Goal: Information Seeking & Learning: Compare options

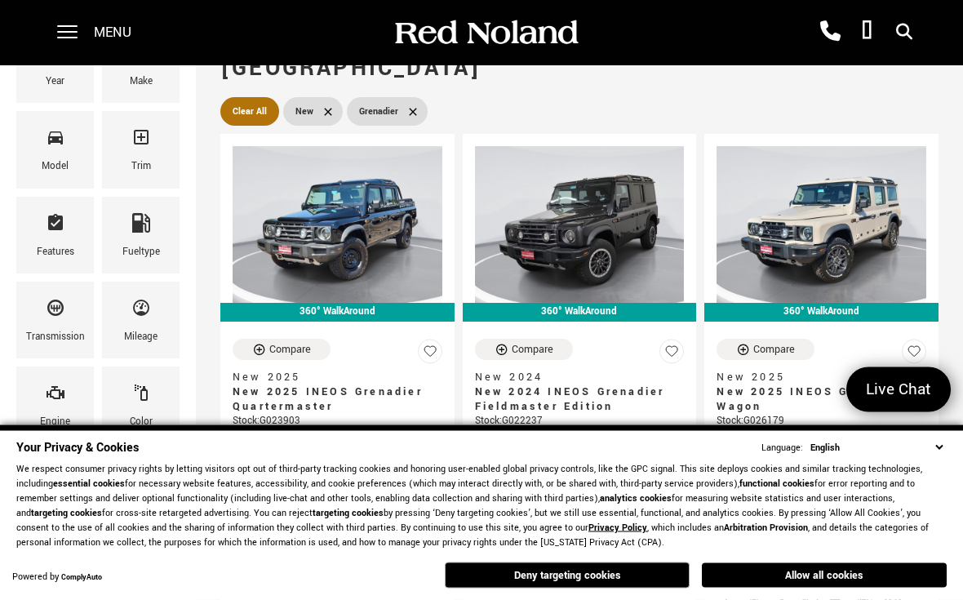
scroll to position [224, 0]
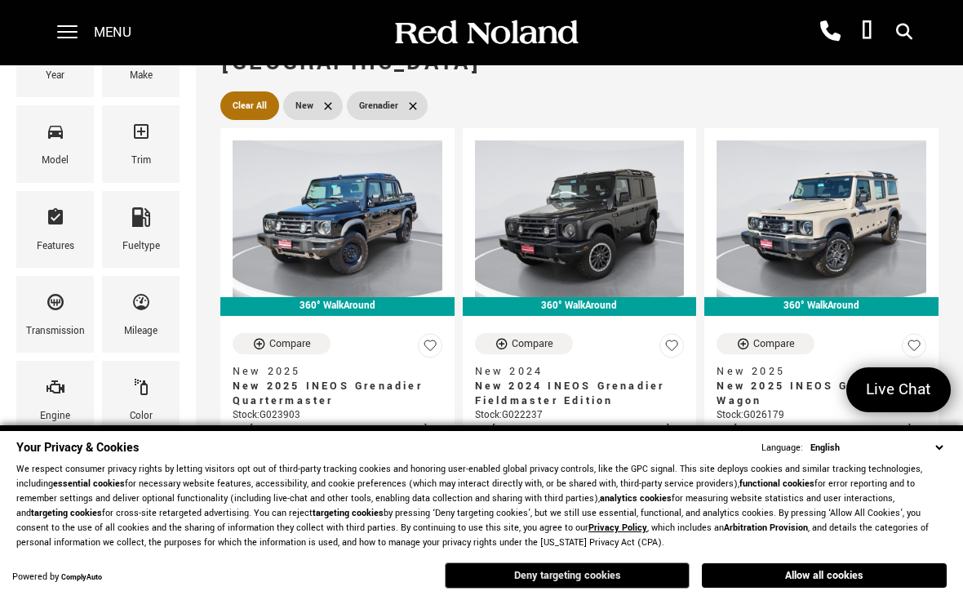
click at [583, 588] on button "Deny targeting cookies" at bounding box center [567, 575] width 245 height 26
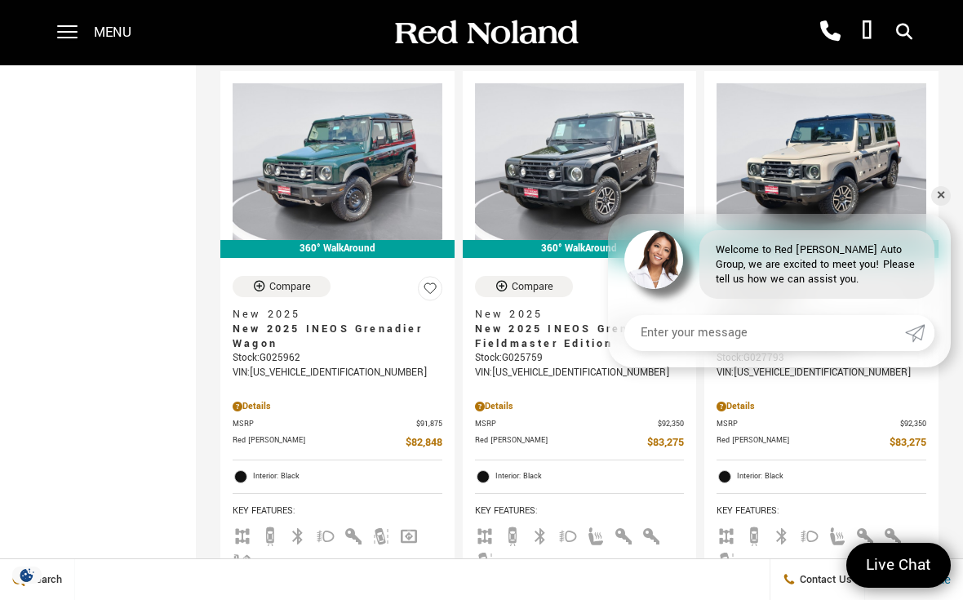
scroll to position [912, 0]
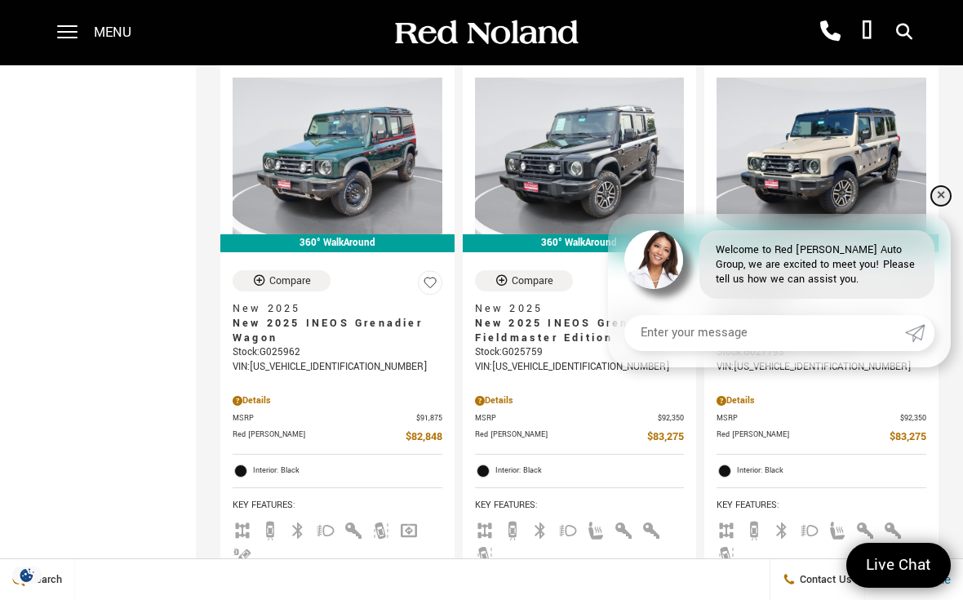
click at [941, 206] on link "✕" at bounding box center [941, 196] width 20 height 20
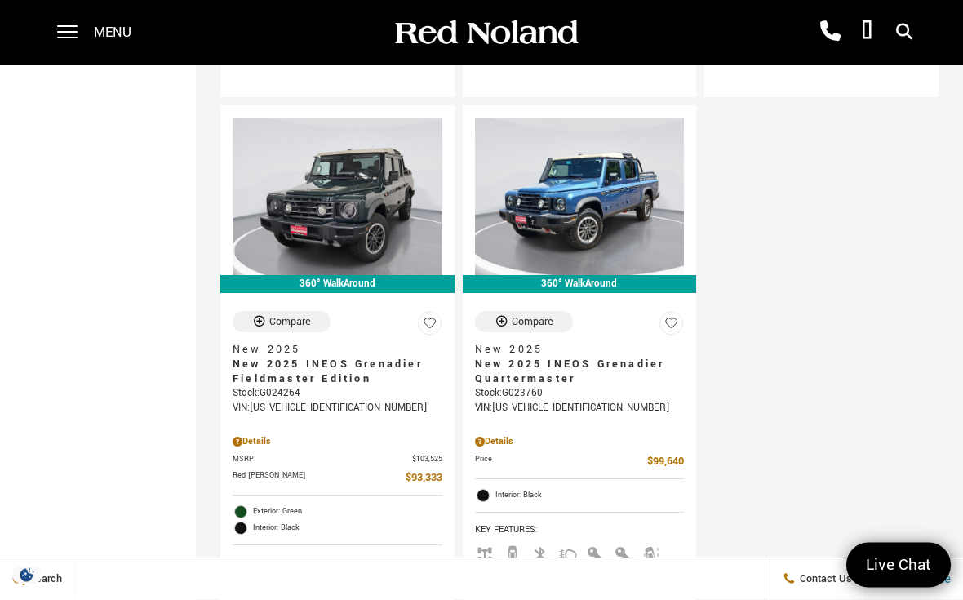
scroll to position [3956, 0]
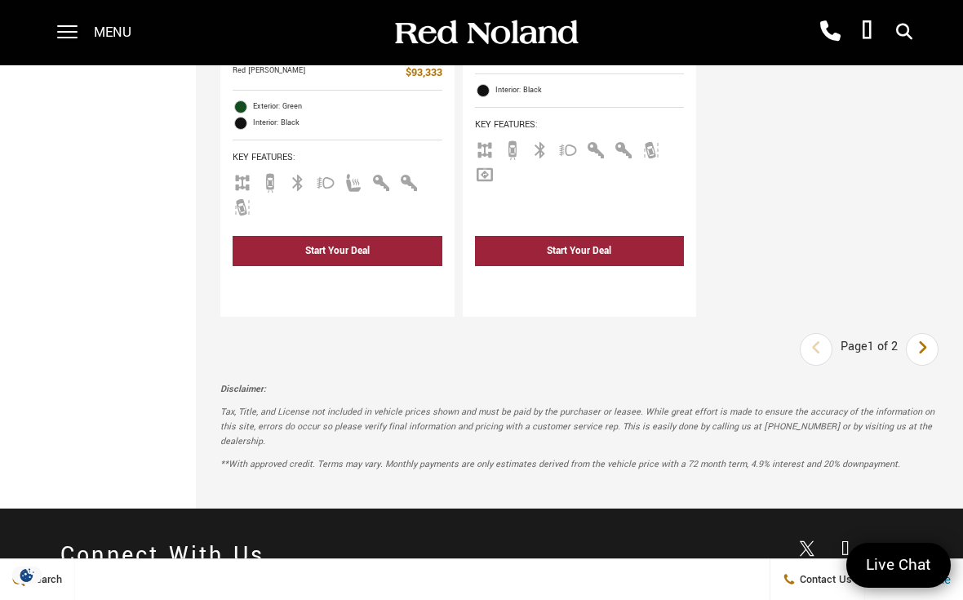
click at [914, 355] on link "Next" at bounding box center [922, 349] width 35 height 29
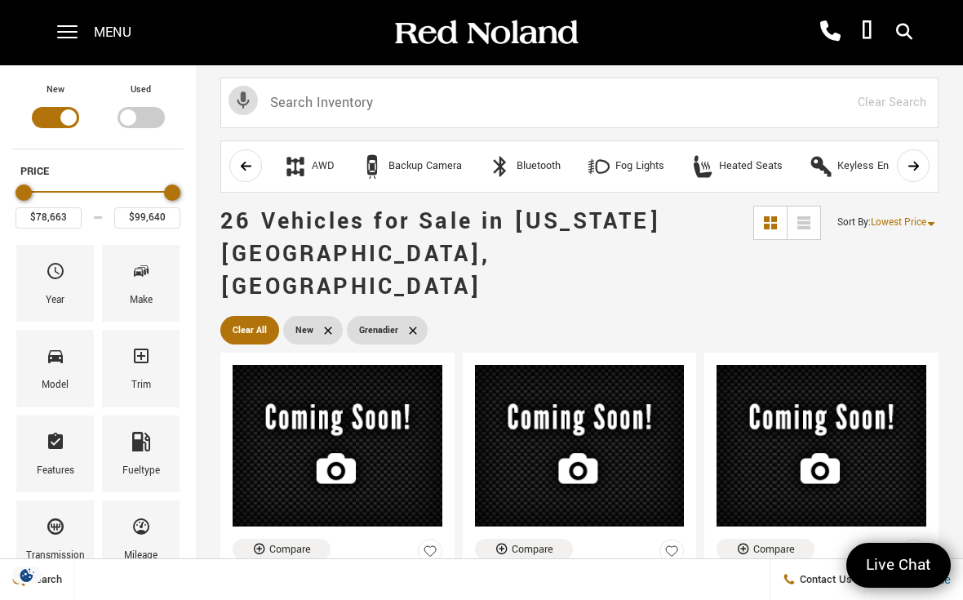
click at [131, 118] on div "Filter by Vehicle Type" at bounding box center [141, 117] width 47 height 21
type input "$70,678"
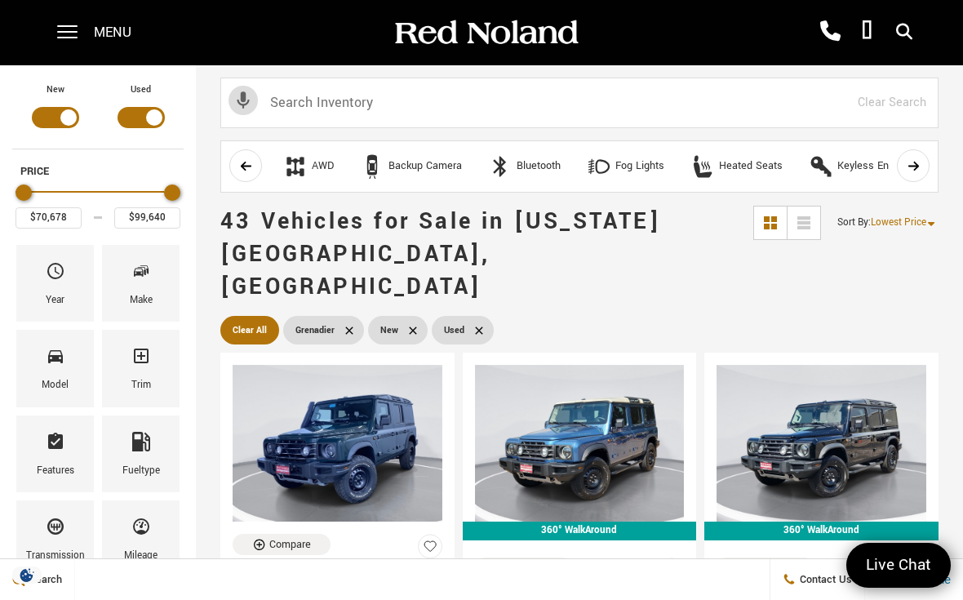
click at [64, 119] on div "Filter by Vehicle Type" at bounding box center [55, 117] width 47 height 21
type input "$92,688"
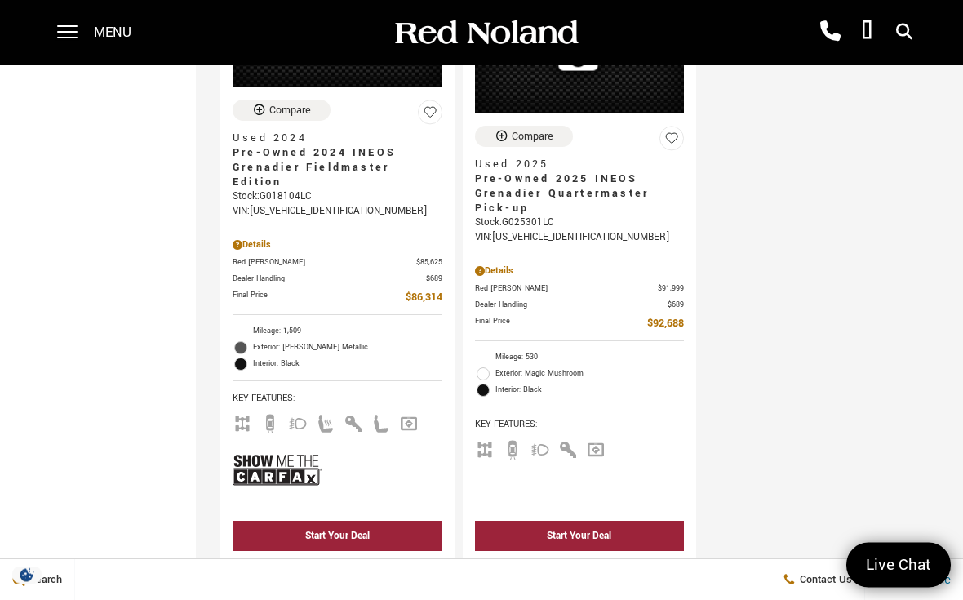
scroll to position [3901, 0]
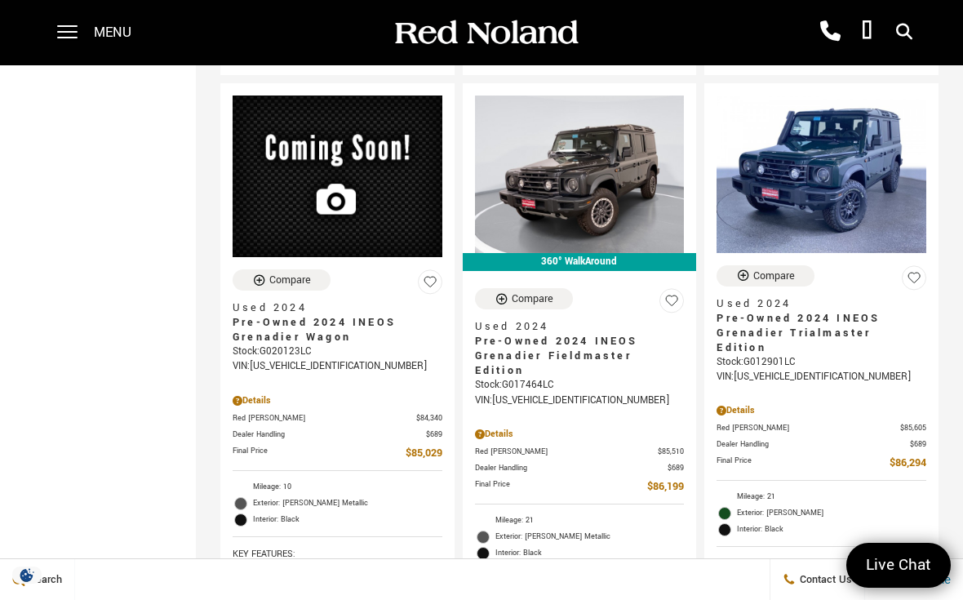
scroll to position [3058, 0]
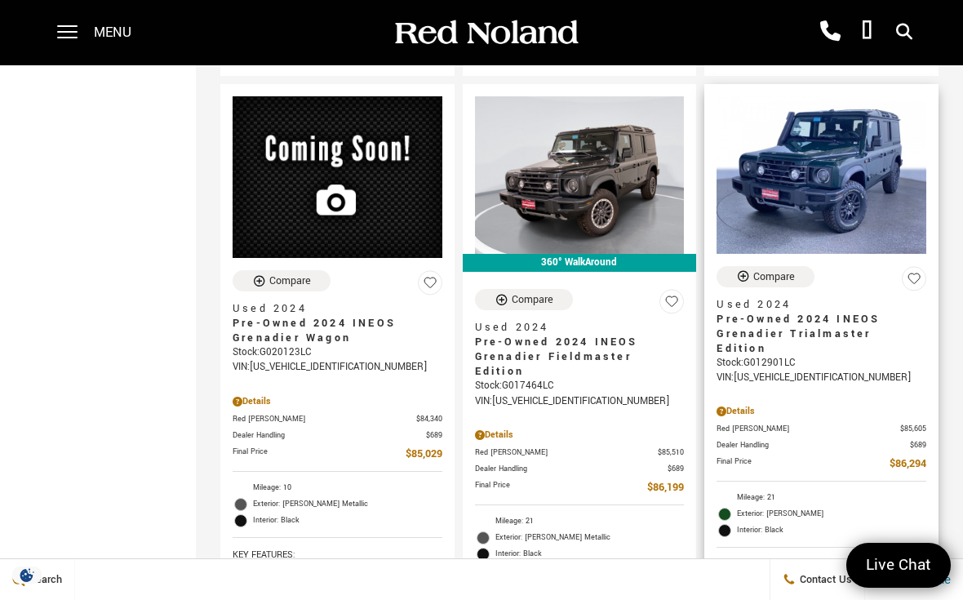
click at [831, 312] on span "Pre-Owned 2024 INEOS Grenadier Trialmaster Edition" at bounding box center [816, 334] width 198 height 44
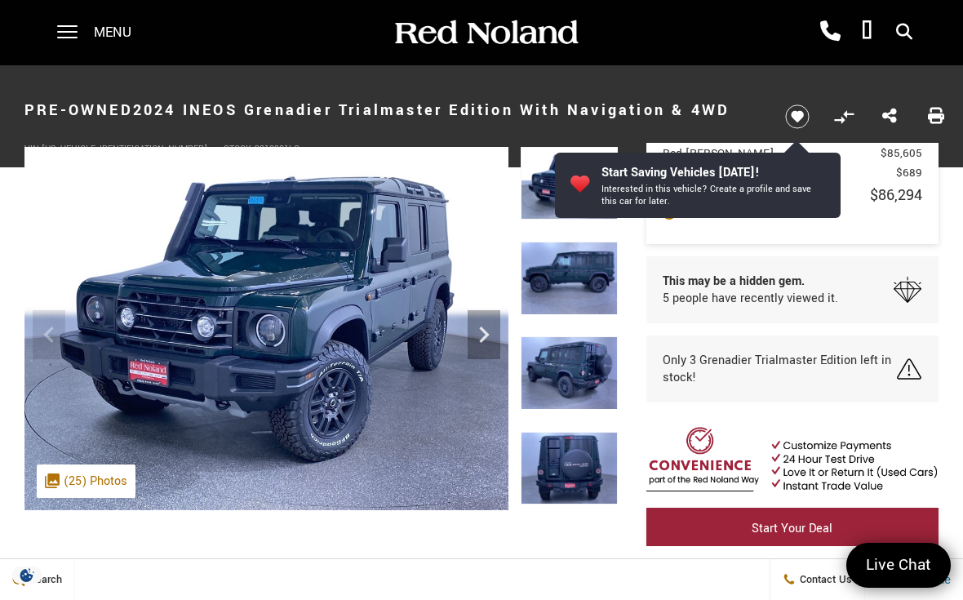
scroll to position [24, 0]
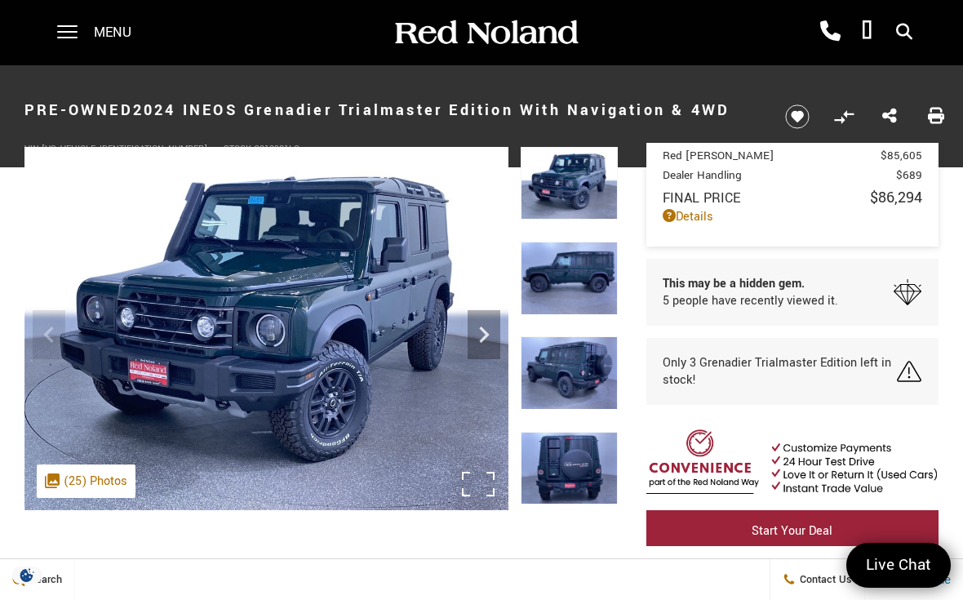
click at [372, 353] on img at bounding box center [266, 328] width 484 height 363
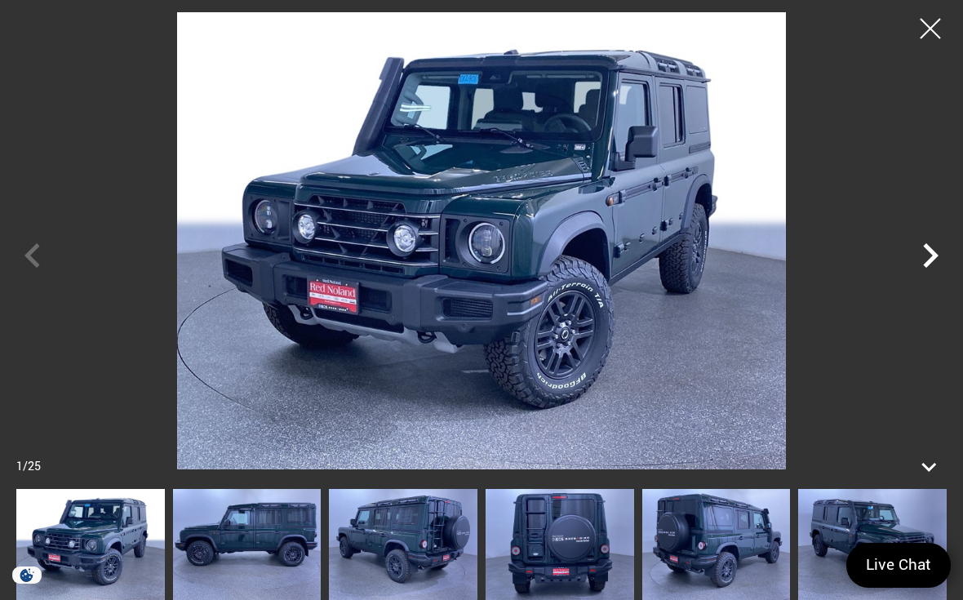
click at [930, 248] on icon "Next" at bounding box center [931, 255] width 16 height 24
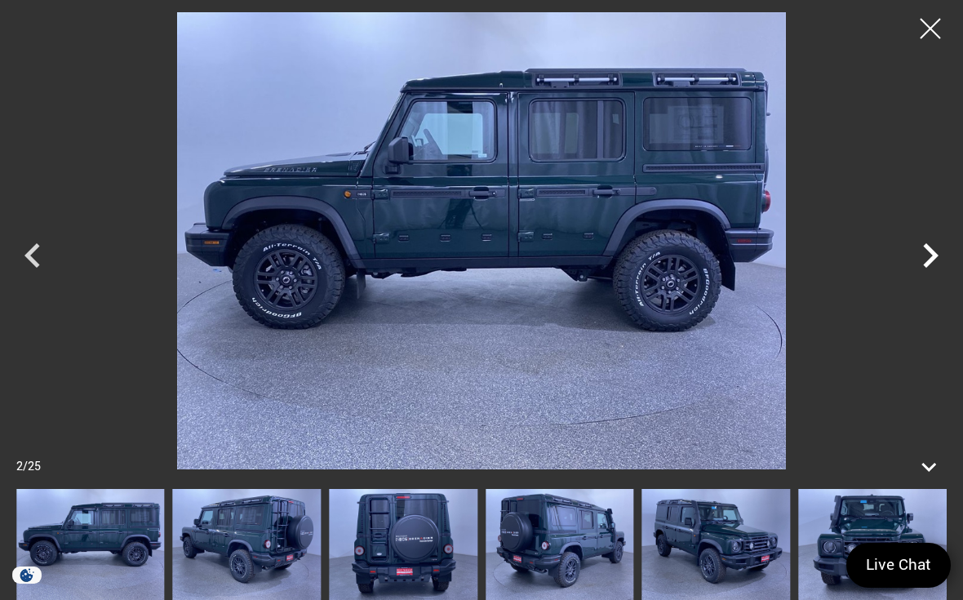
click at [913, 260] on icon "Next" at bounding box center [930, 255] width 49 height 49
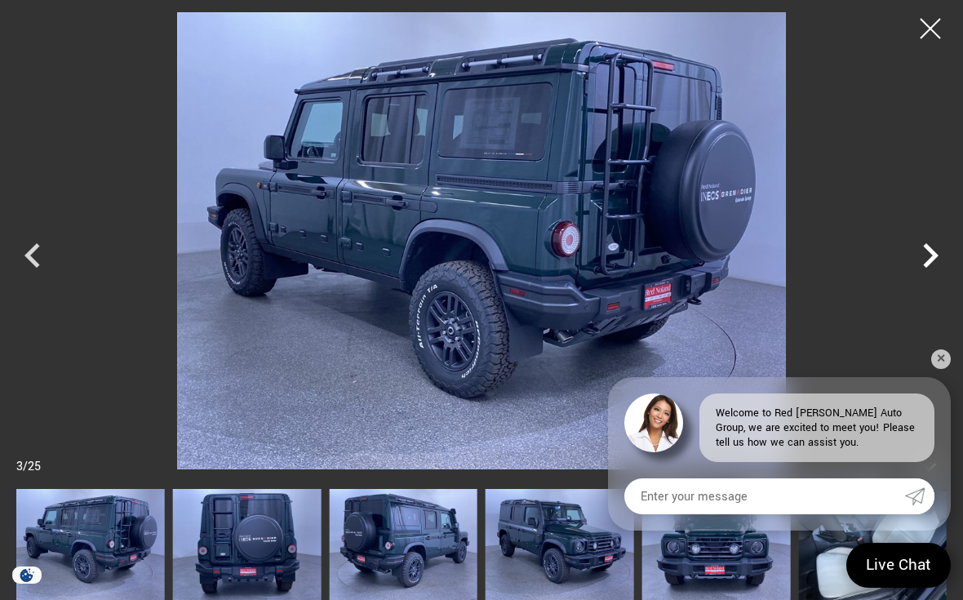
click at [923, 260] on icon "Next" at bounding box center [930, 255] width 49 height 49
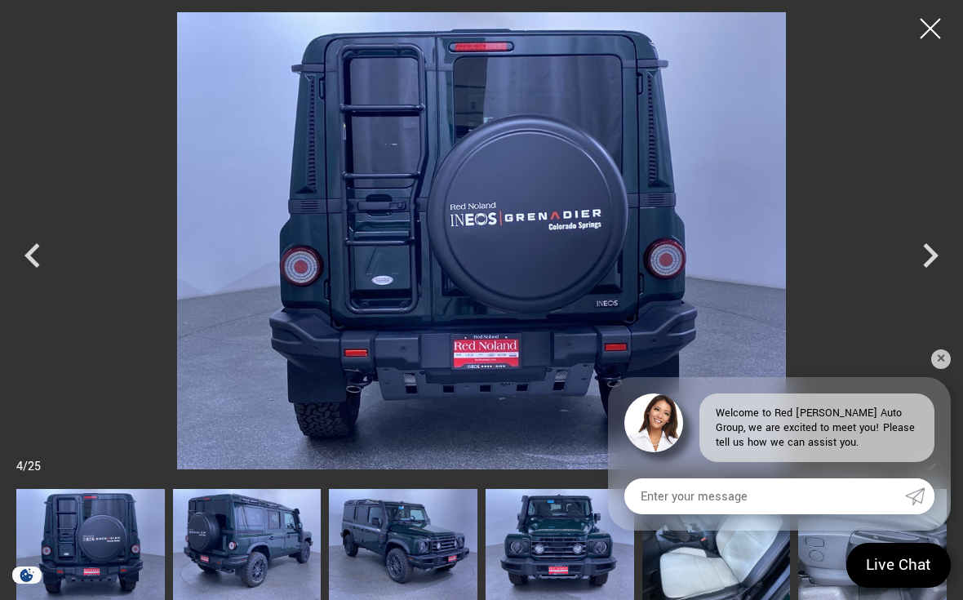
click at [935, 349] on link "✕" at bounding box center [941, 359] width 20 height 20
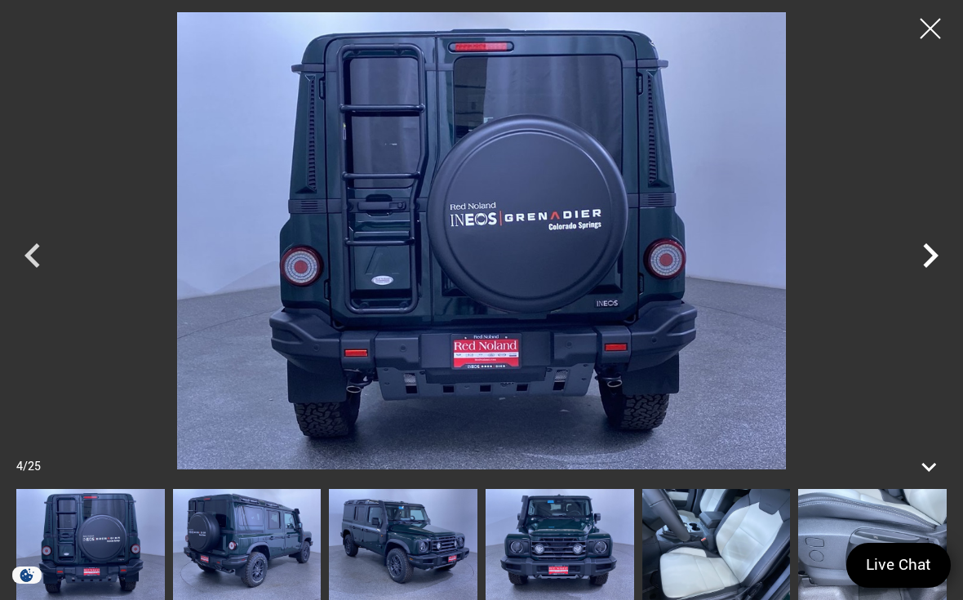
click at [921, 258] on icon "Next" at bounding box center [930, 255] width 49 height 49
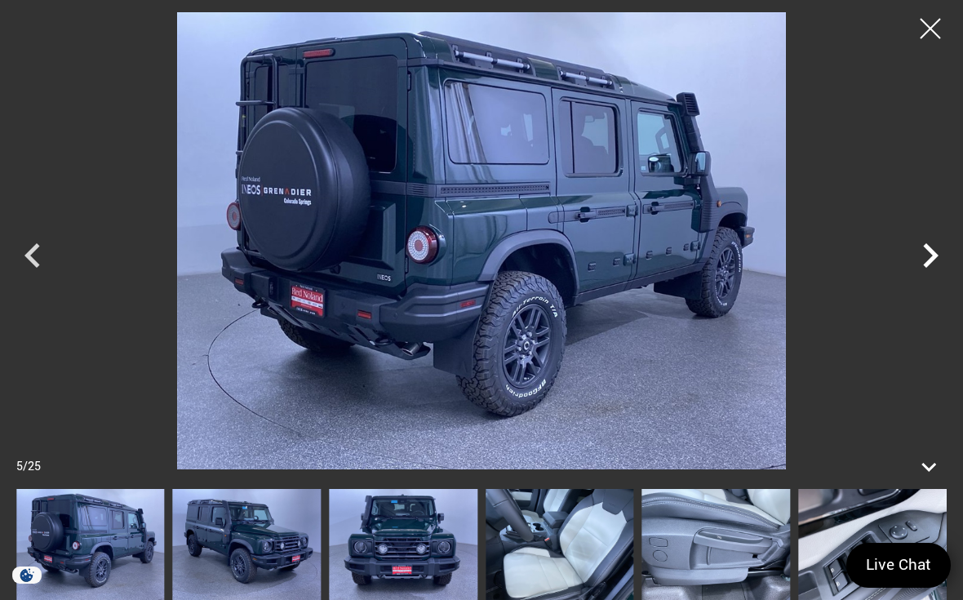
click at [916, 256] on icon "Next" at bounding box center [930, 255] width 49 height 49
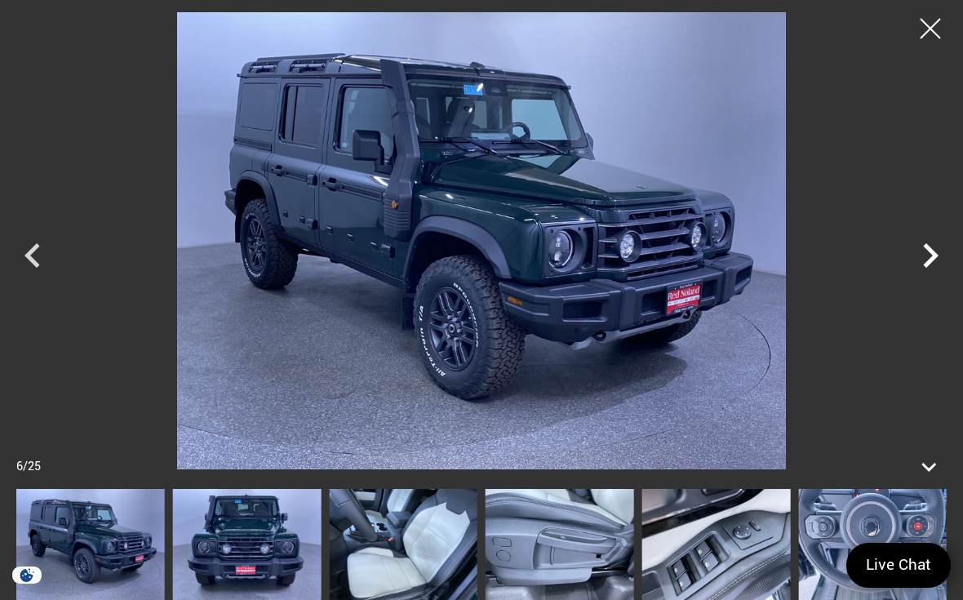
click at [918, 251] on icon "Next" at bounding box center [930, 255] width 49 height 49
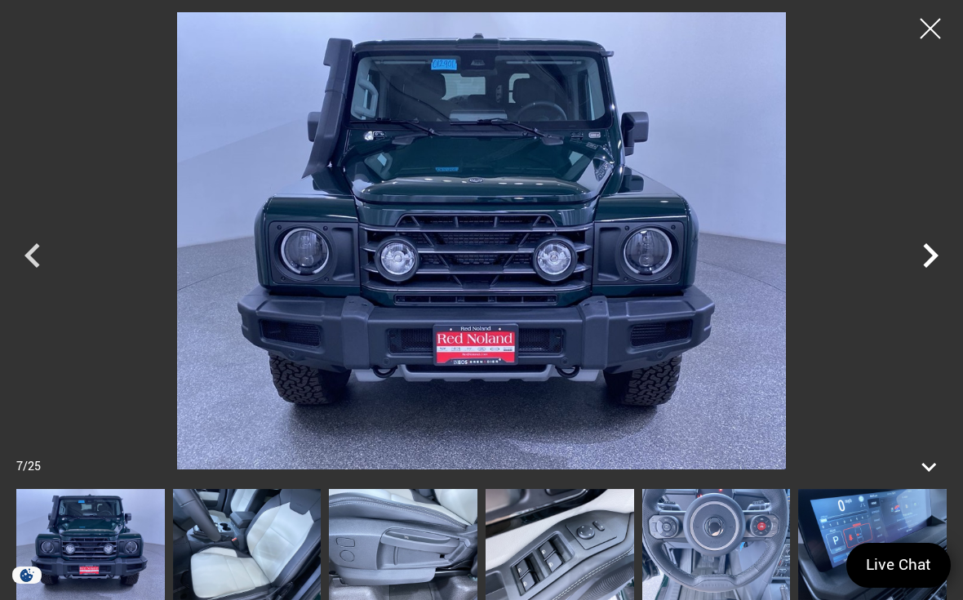
click at [922, 244] on icon "Next" at bounding box center [930, 255] width 49 height 49
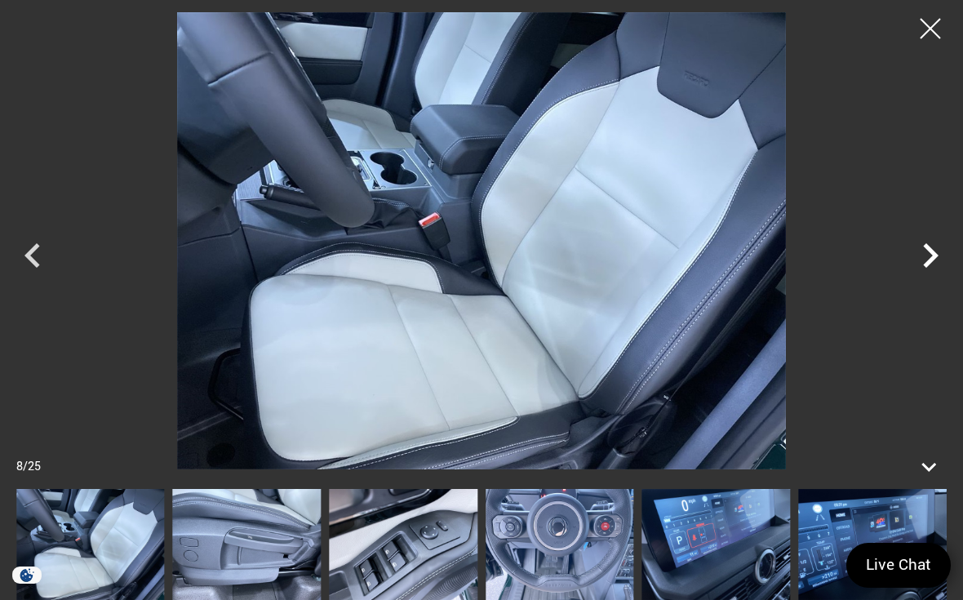
click at [924, 245] on icon "Next" at bounding box center [930, 255] width 49 height 49
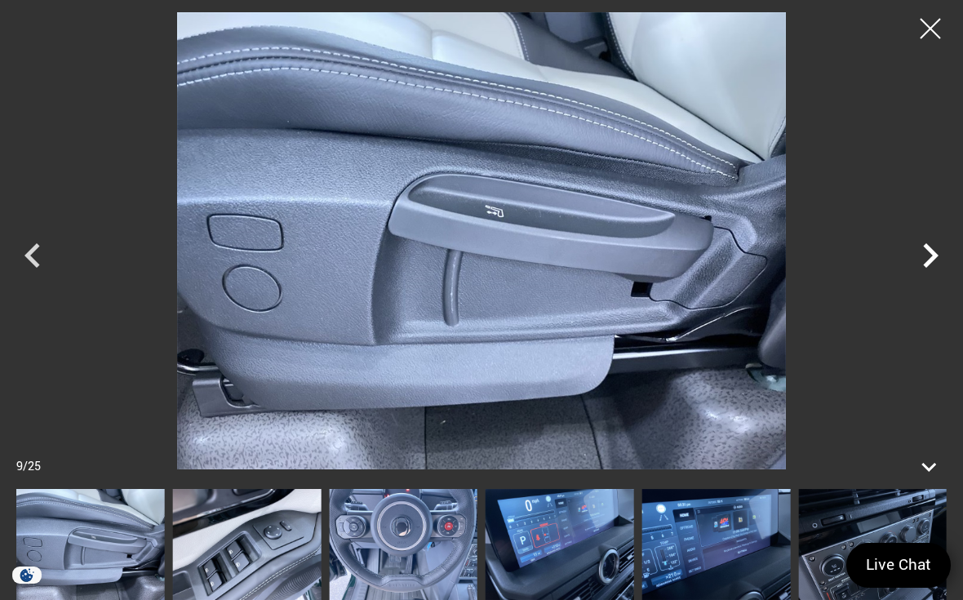
click at [930, 237] on icon "Next" at bounding box center [930, 255] width 49 height 49
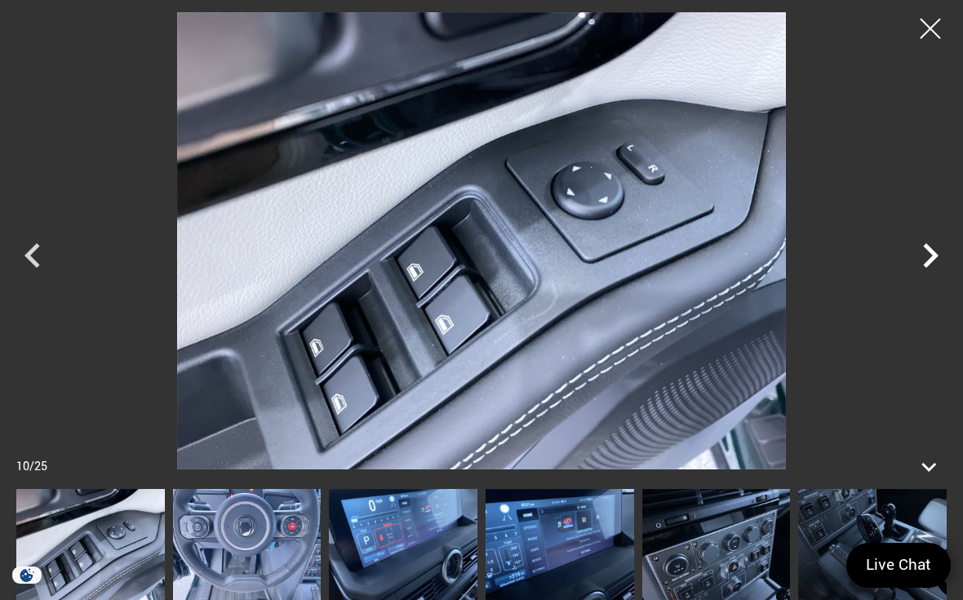
click at [928, 241] on icon "Next" at bounding box center [930, 255] width 49 height 49
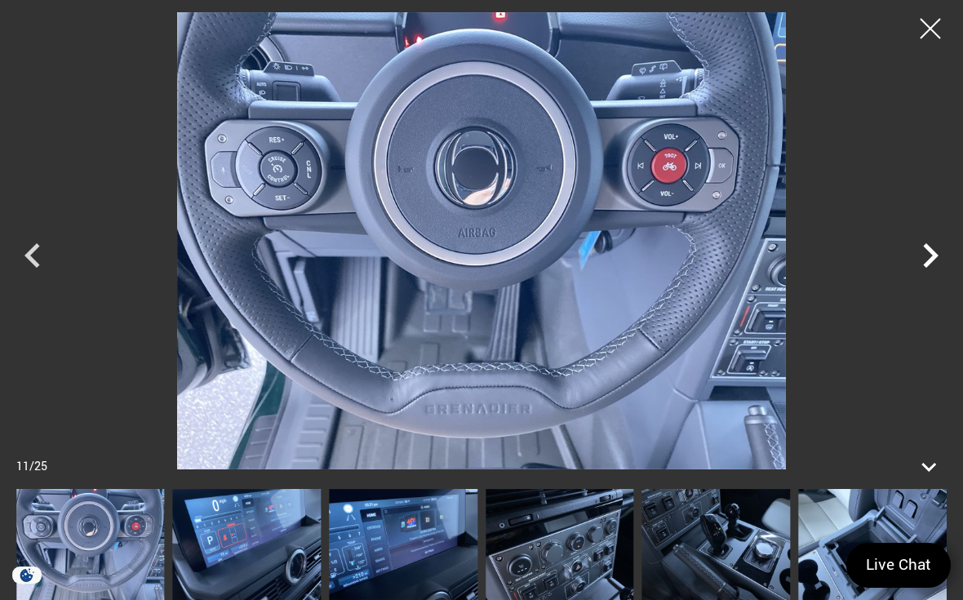
click at [933, 233] on icon "Next" at bounding box center [930, 255] width 49 height 49
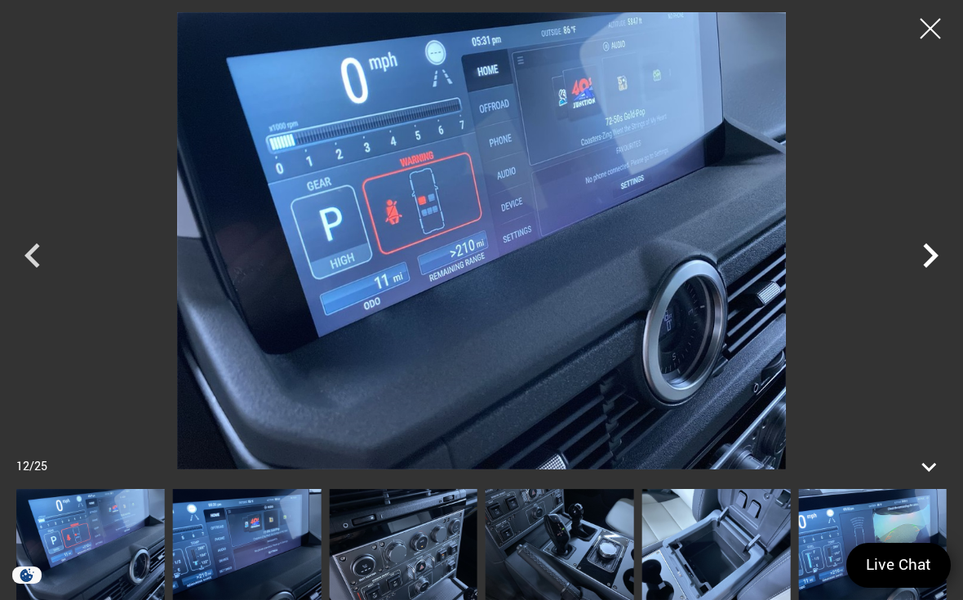
click at [934, 230] on div "Next" at bounding box center [930, 259] width 49 height 73
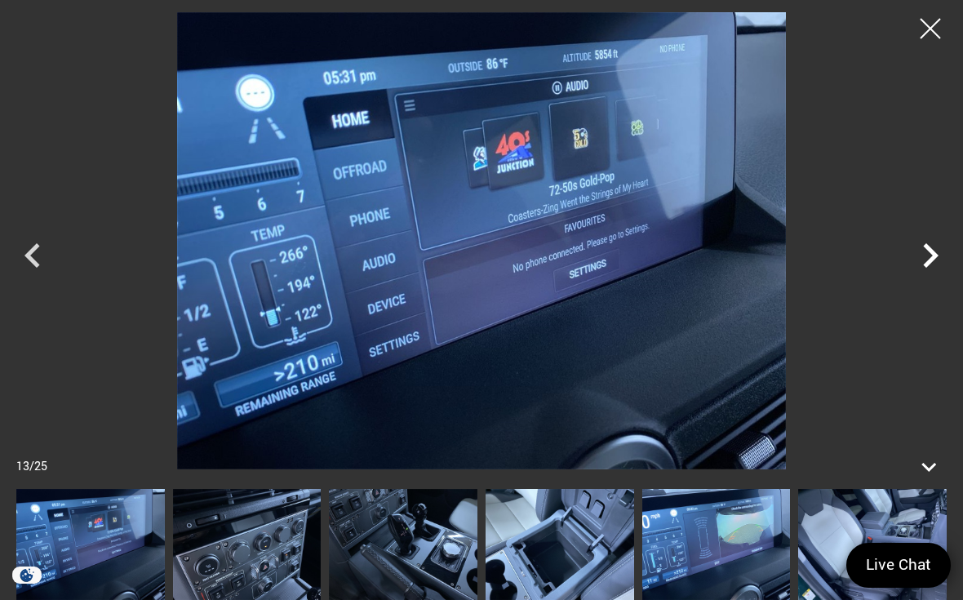
click at [934, 235] on icon "Next" at bounding box center [930, 255] width 49 height 49
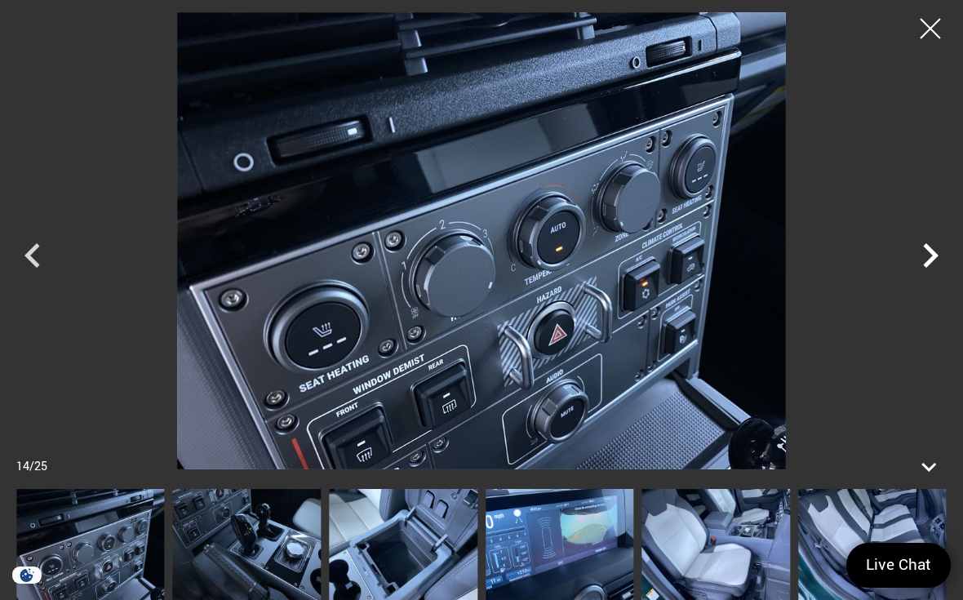
click at [938, 229] on div "Next" at bounding box center [930, 259] width 49 height 73
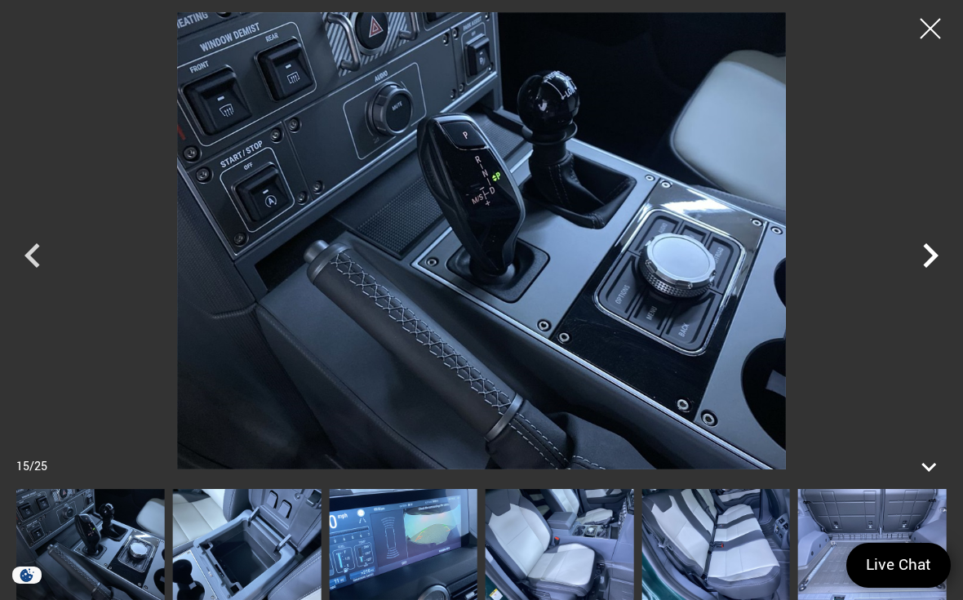
click at [935, 229] on div "Next" at bounding box center [930, 259] width 49 height 73
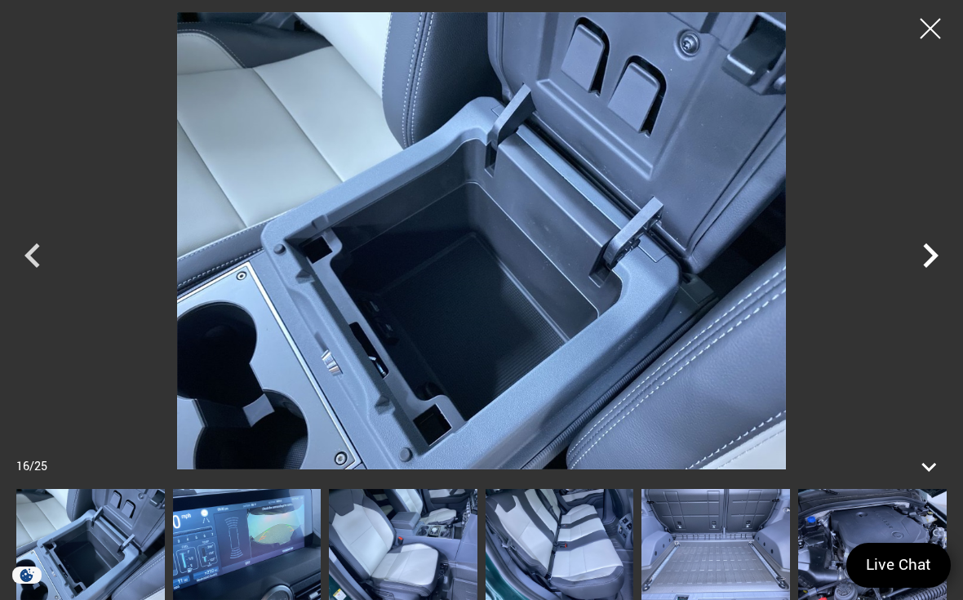
click at [937, 231] on icon "Next" at bounding box center [930, 255] width 49 height 49
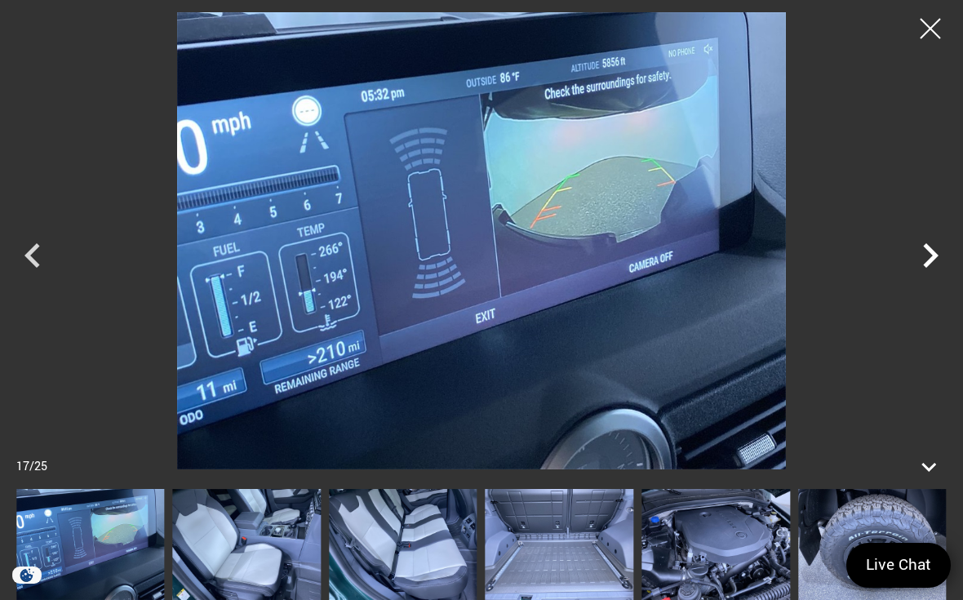
click at [939, 227] on div "Next" at bounding box center [930, 259] width 49 height 73
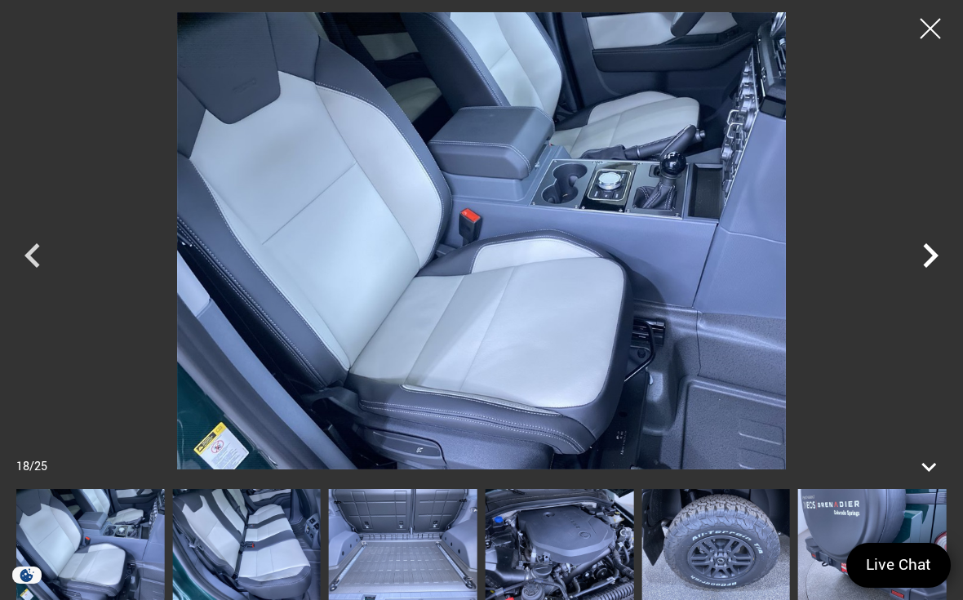
click at [934, 231] on icon "Next" at bounding box center [930, 255] width 49 height 49
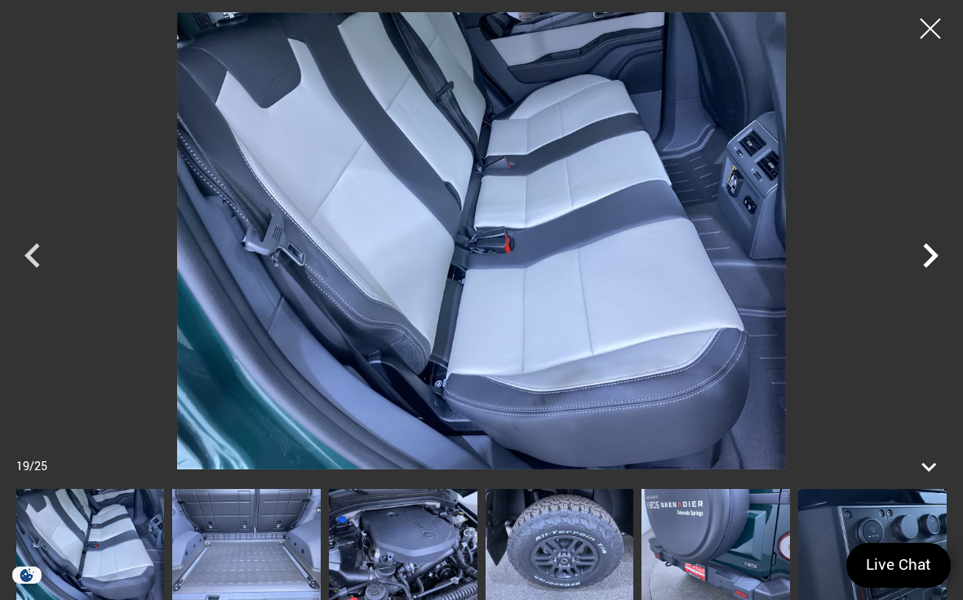
click at [938, 224] on div "Next" at bounding box center [930, 259] width 49 height 73
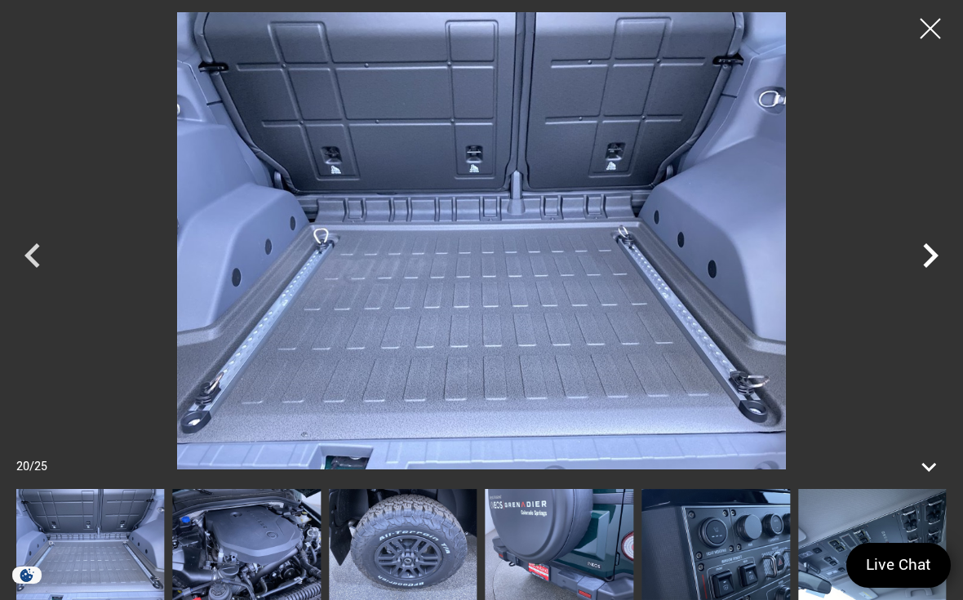
click at [936, 224] on div "Next" at bounding box center [930, 259] width 49 height 73
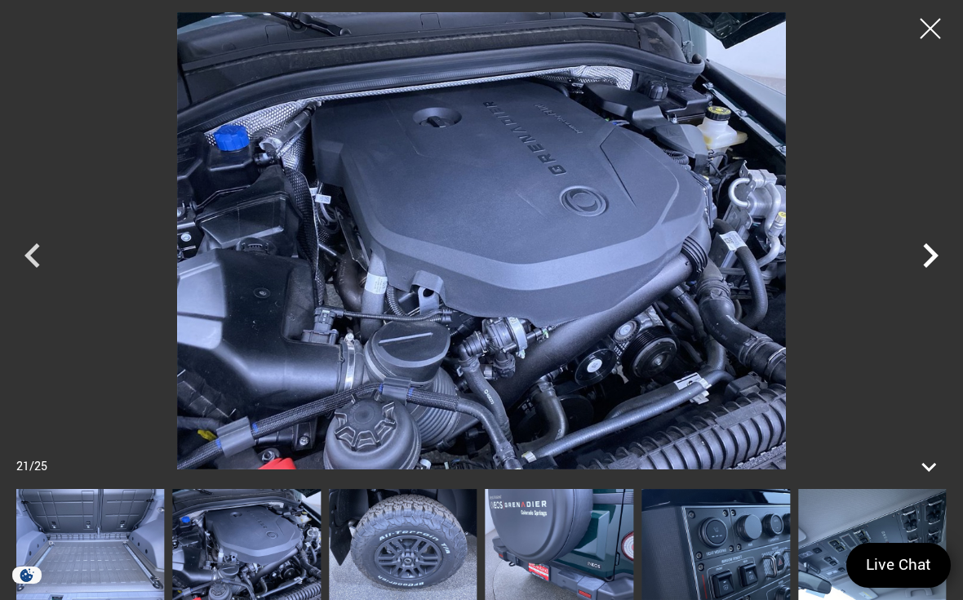
click at [938, 224] on div "Next" at bounding box center [930, 259] width 49 height 73
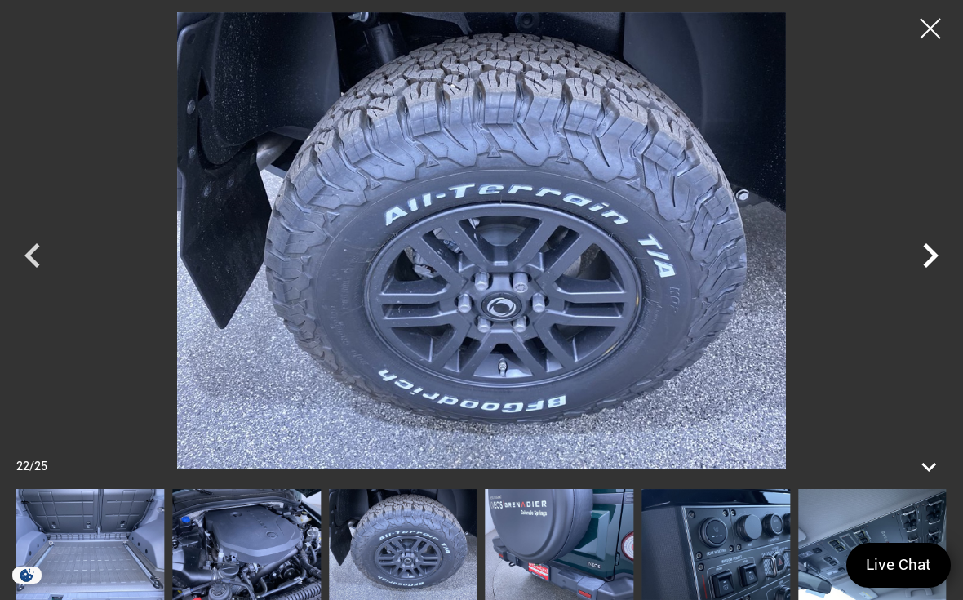
click at [935, 229] on div "Next" at bounding box center [930, 259] width 49 height 73
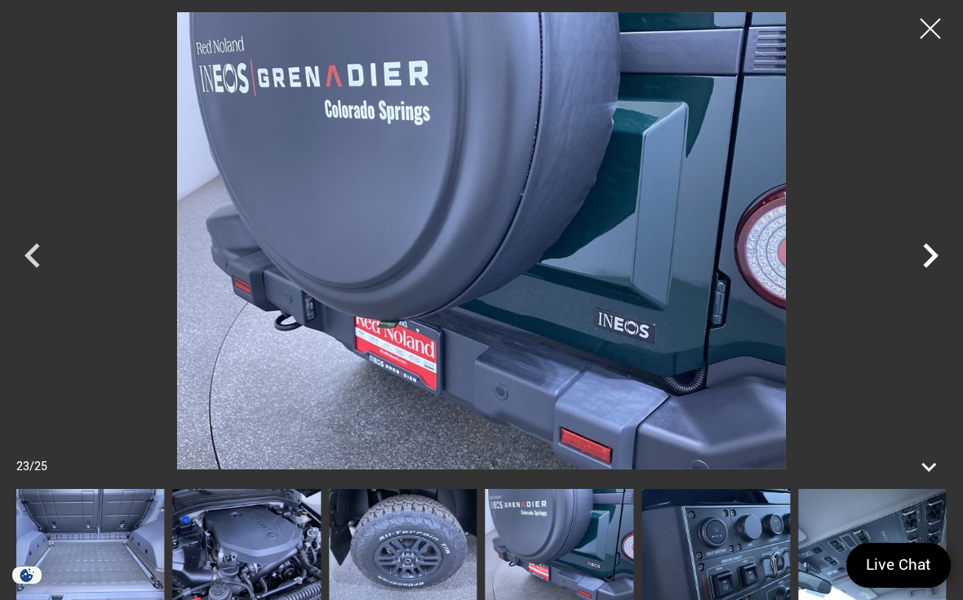
click at [934, 229] on div "Next" at bounding box center [930, 259] width 49 height 73
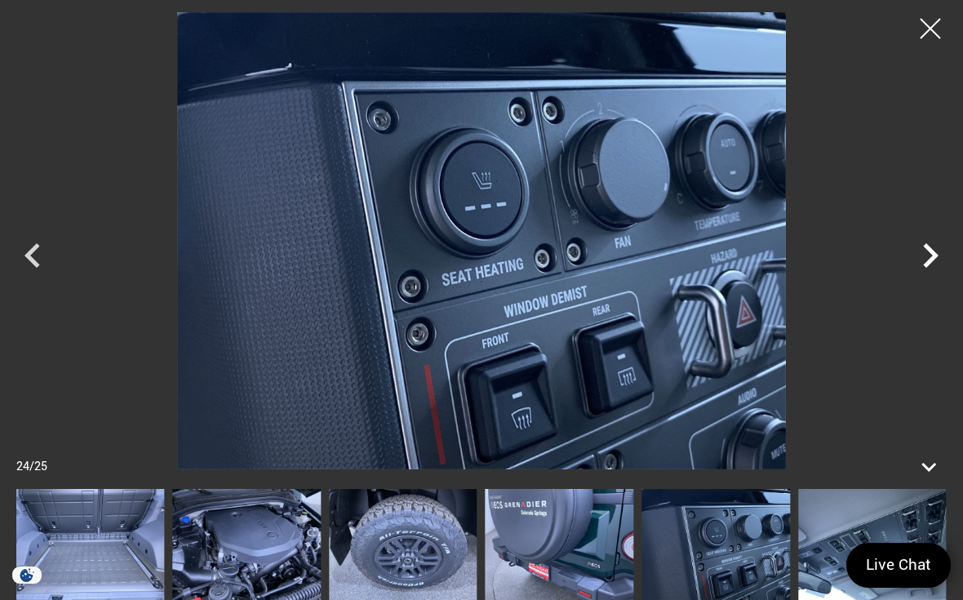
click at [930, 233] on icon "Next" at bounding box center [930, 255] width 49 height 49
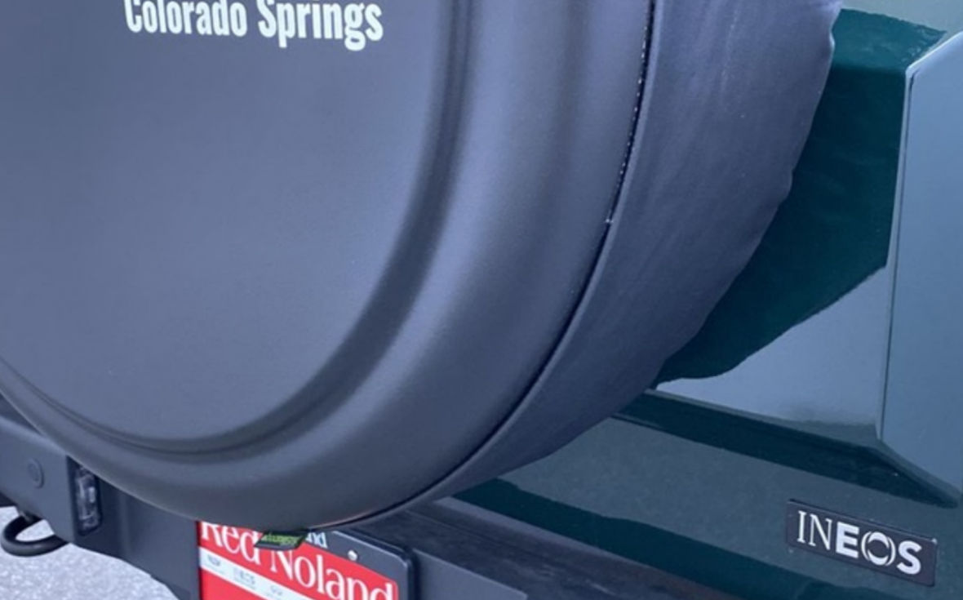
scroll to position [0, 0]
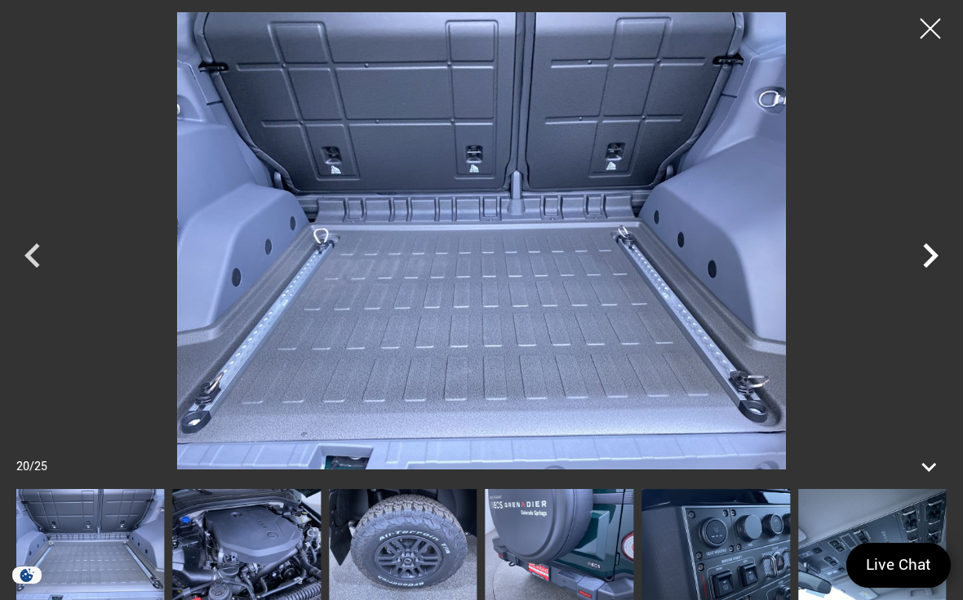
click at [945, 256] on icon "Next" at bounding box center [930, 255] width 49 height 49
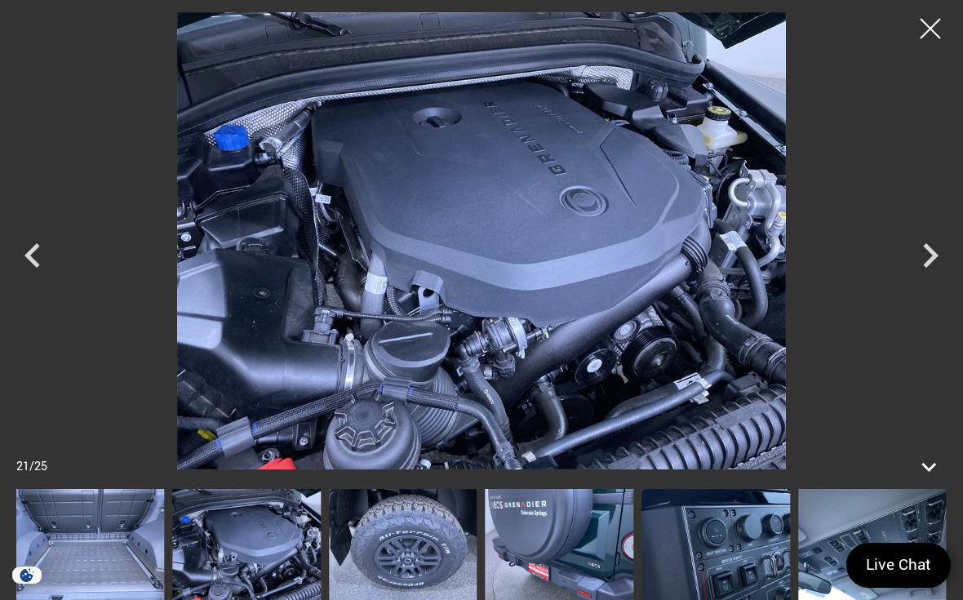
click at [926, 38] on div at bounding box center [930, 28] width 43 height 43
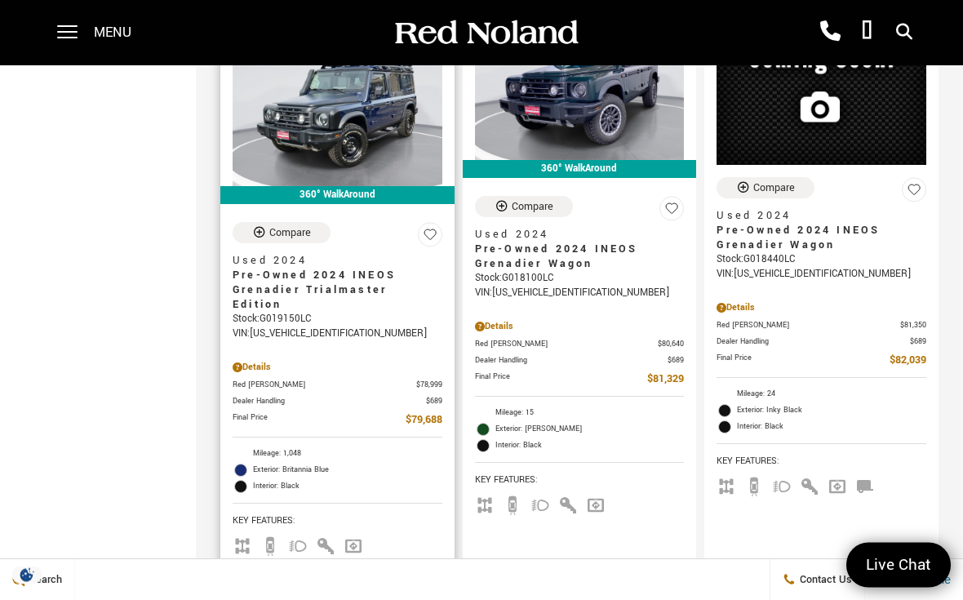
scroll to position [1779, 0]
click at [362, 269] on span "Pre-Owned 2024 INEOS Grenadier Trialmaster Edition" at bounding box center [332, 290] width 198 height 44
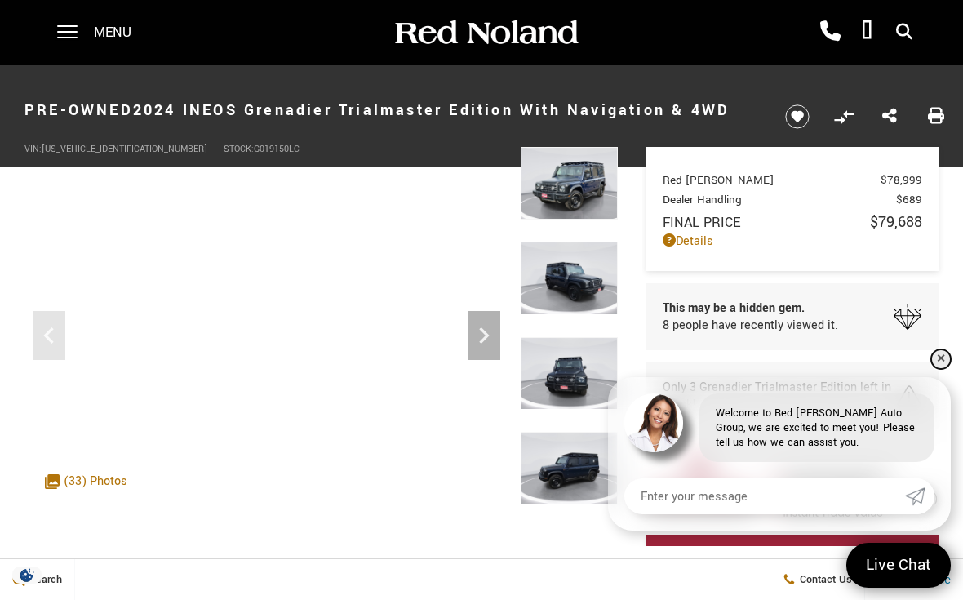
click at [940, 353] on link "✕" at bounding box center [941, 359] width 20 height 20
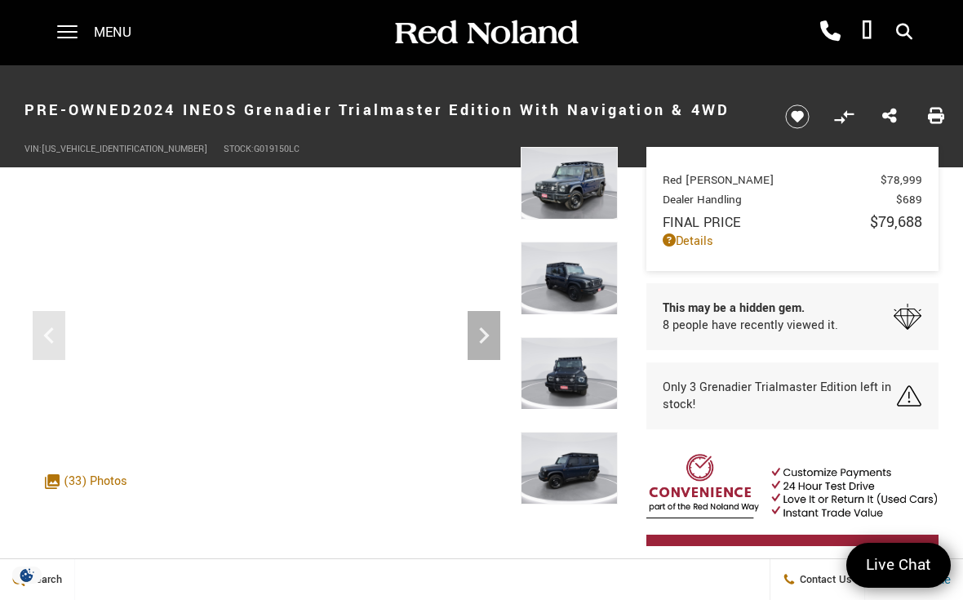
click at [580, 273] on div at bounding box center [569, 289] width 97 height 95
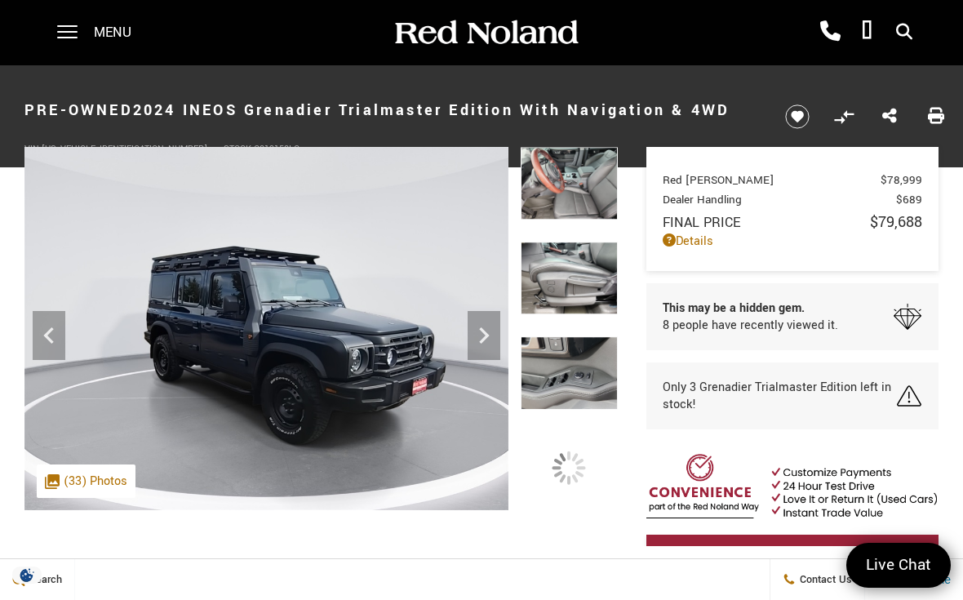
click at [590, 202] on img at bounding box center [569, 183] width 97 height 73
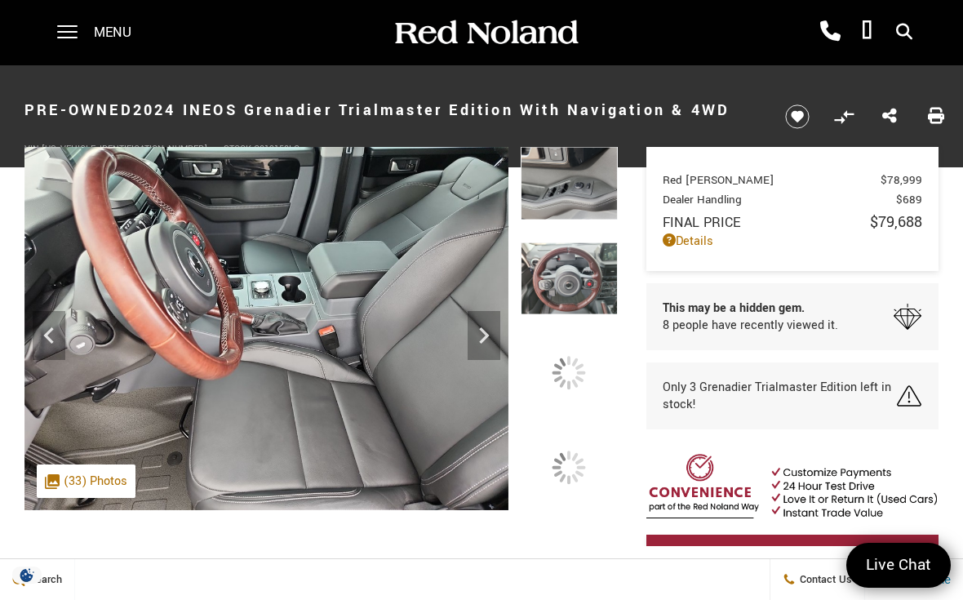
click at [580, 337] on div at bounding box center [569, 373] width 97 height 73
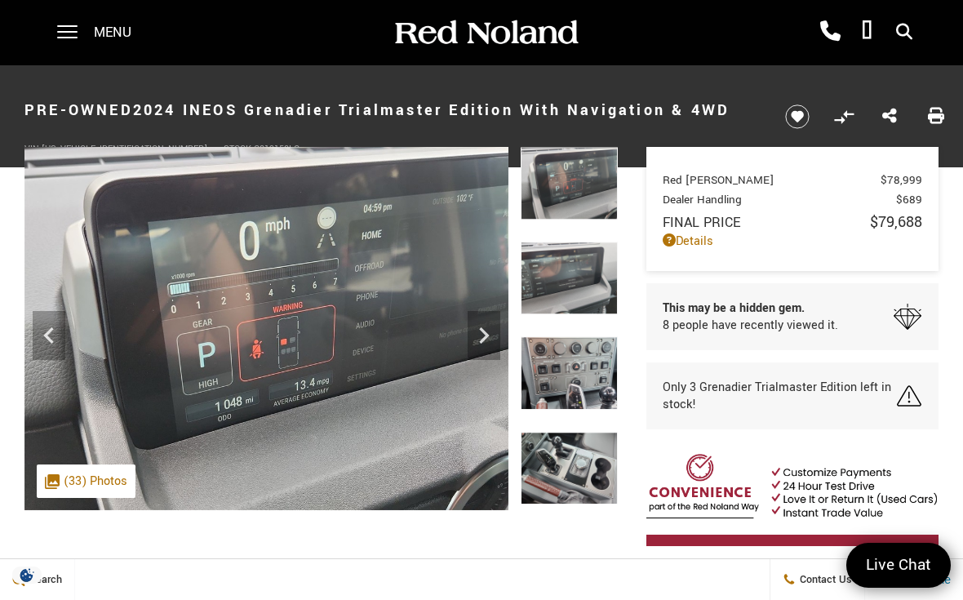
click at [583, 432] on img at bounding box center [569, 468] width 97 height 73
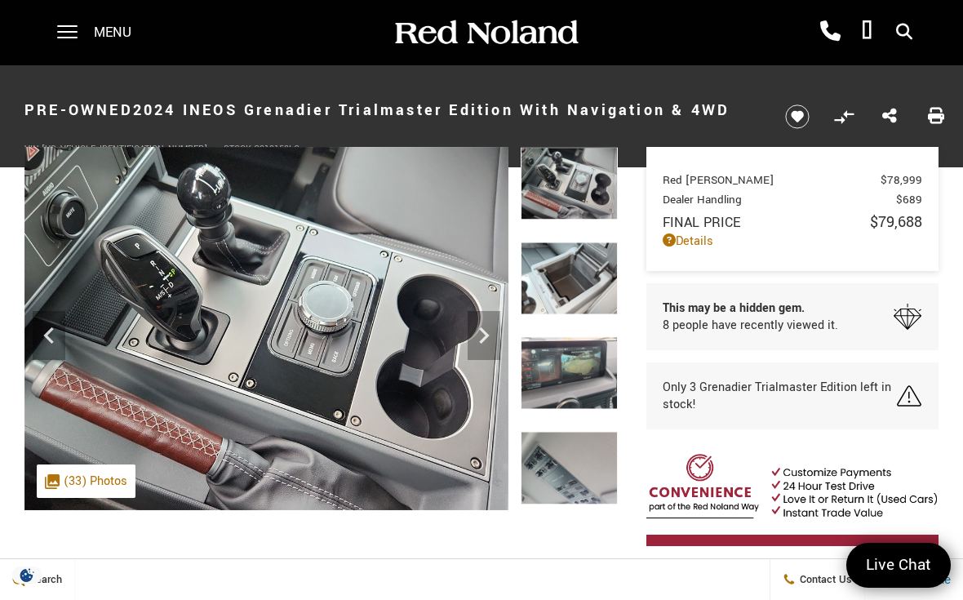
click at [591, 184] on img at bounding box center [569, 183] width 97 height 73
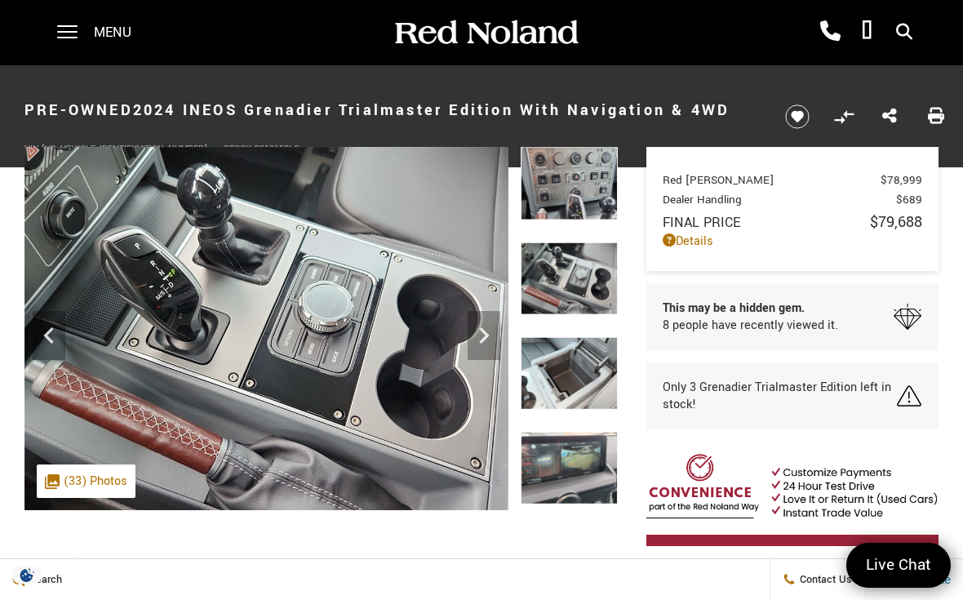
click at [575, 242] on div at bounding box center [569, 194] width 97 height 95
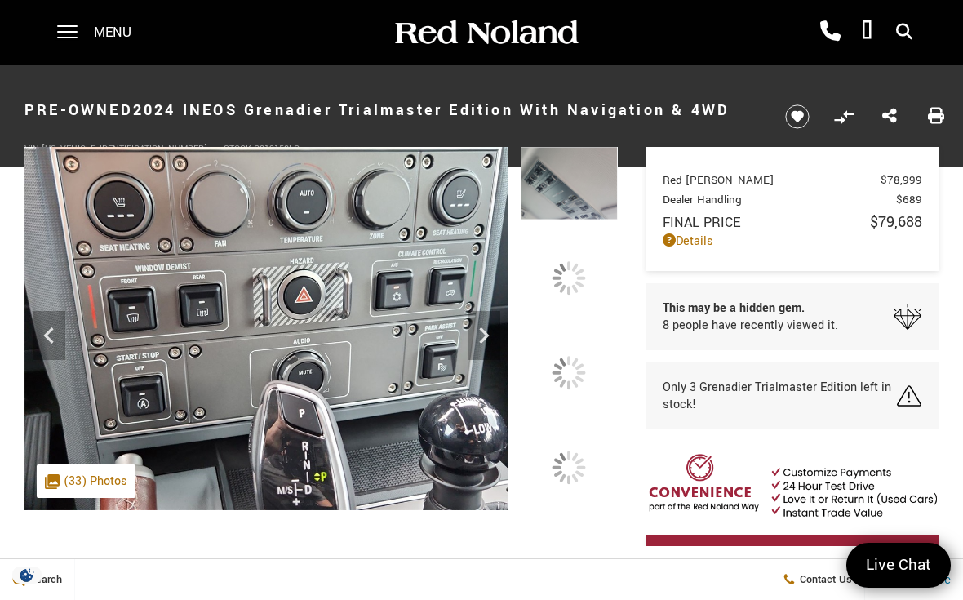
click at [577, 295] on div at bounding box center [569, 278] width 34 height 34
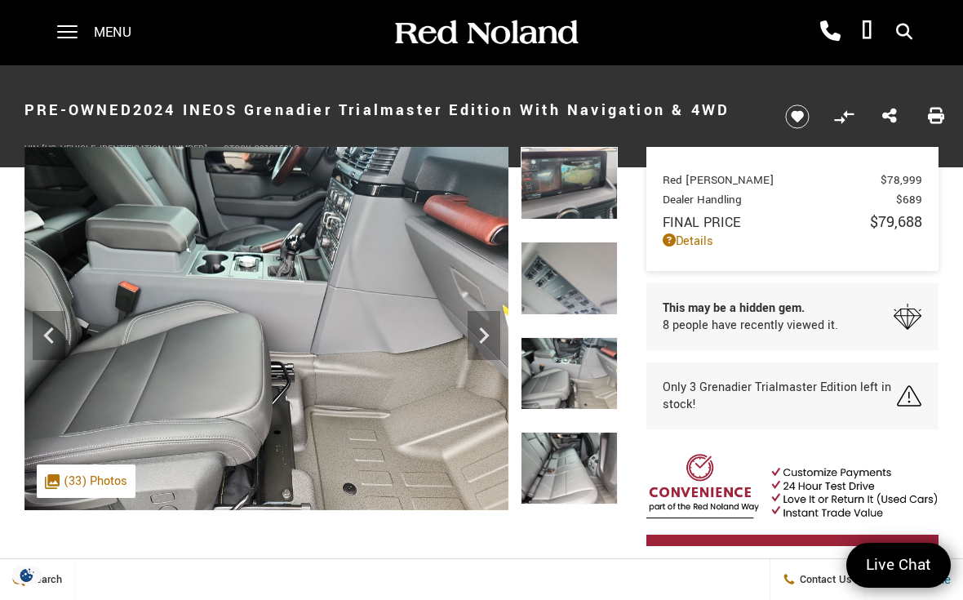
click at [577, 270] on div at bounding box center [569, 289] width 97 height 95
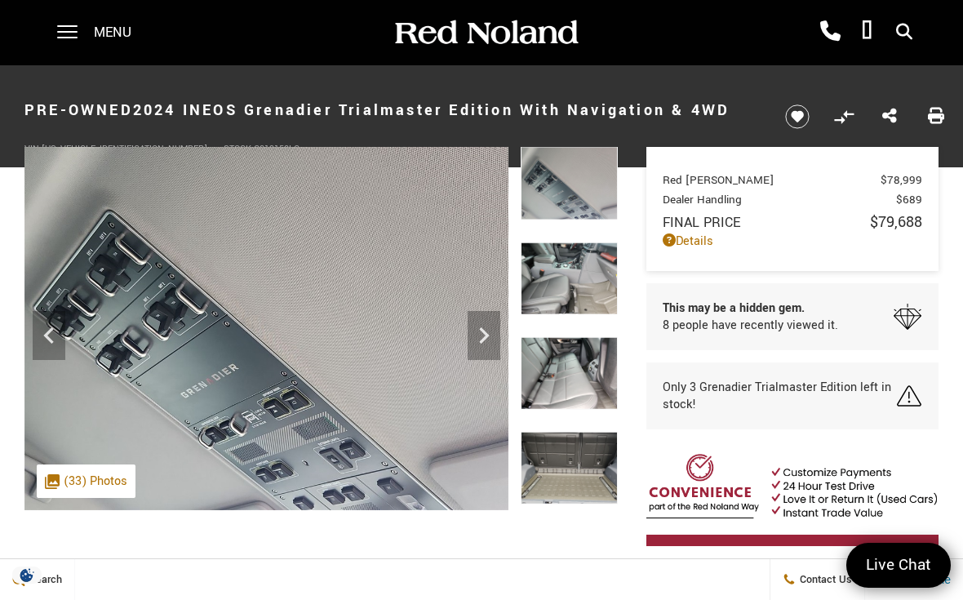
click at [580, 189] on img at bounding box center [569, 183] width 97 height 73
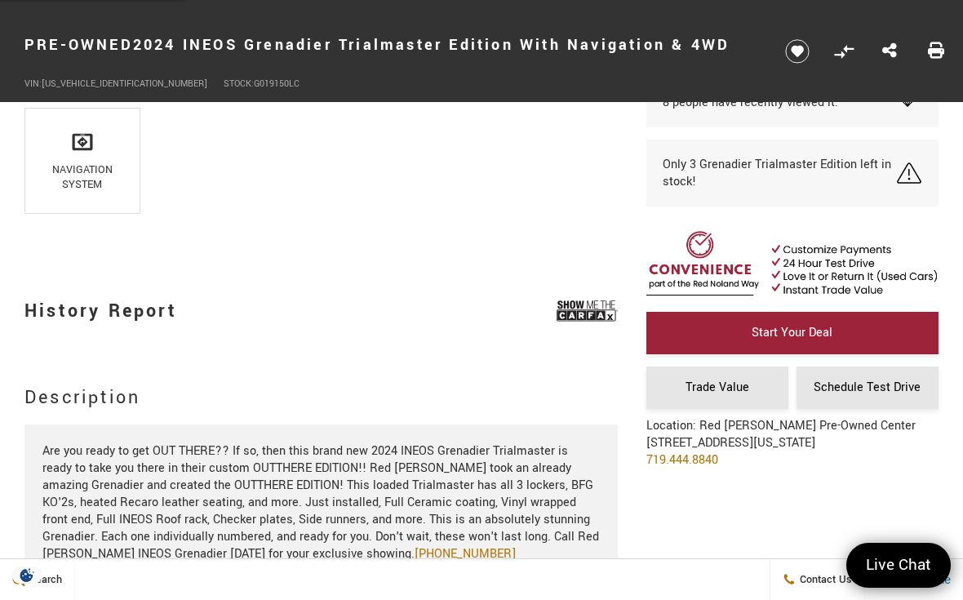
scroll to position [1225, 0]
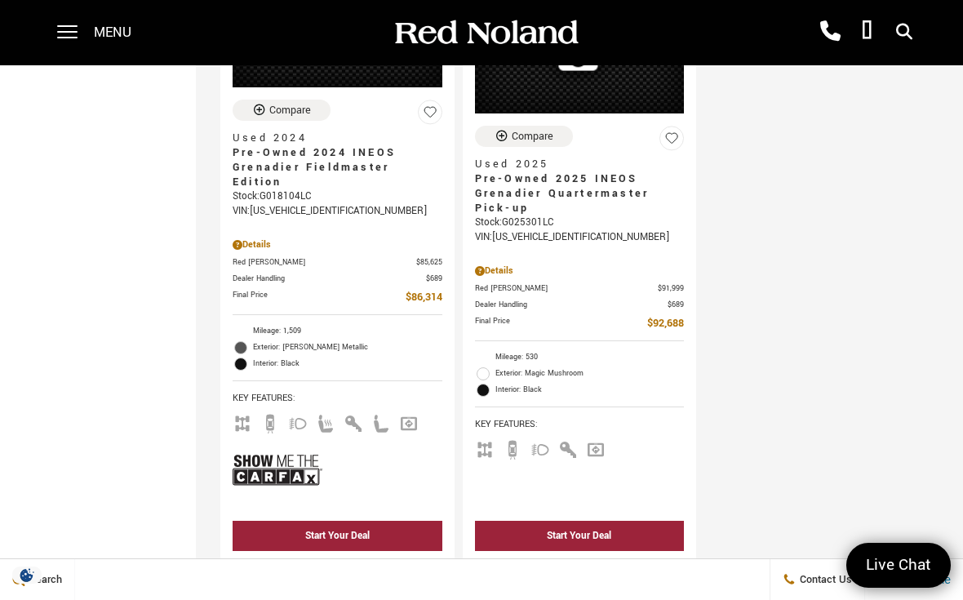
scroll to position [3900, 0]
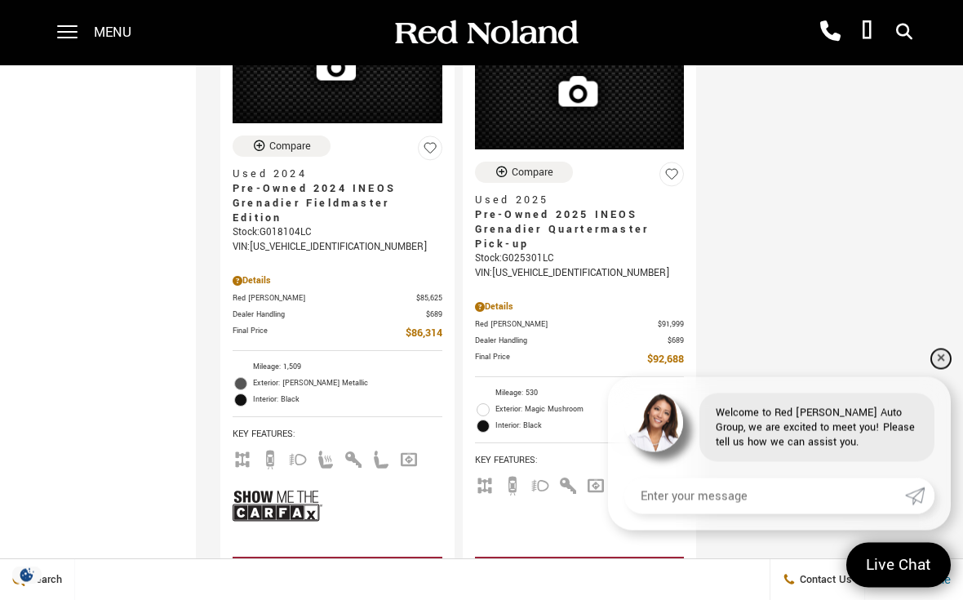
click at [935, 369] on link "✕" at bounding box center [941, 359] width 20 height 20
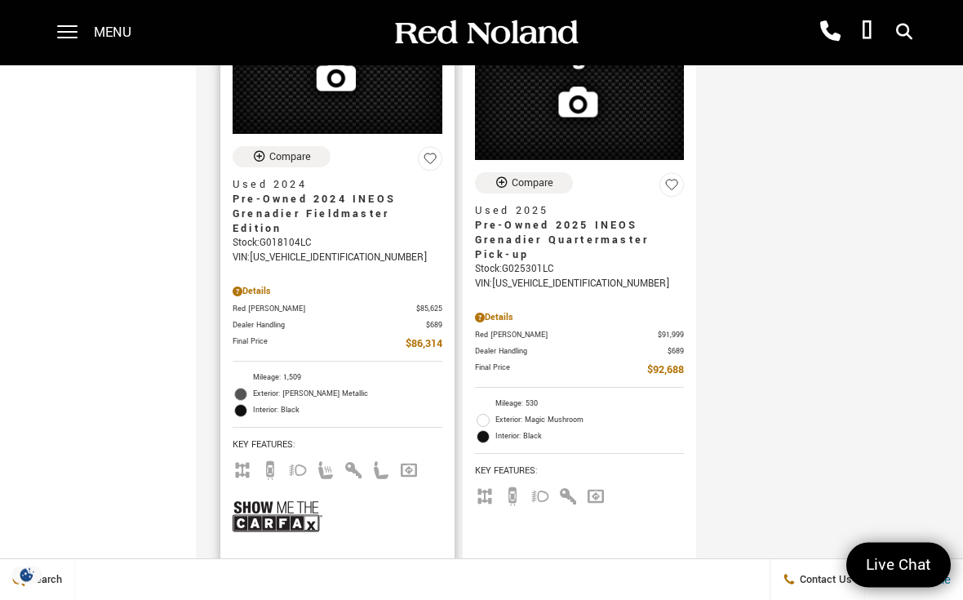
scroll to position [3854, 0]
click at [312, 236] on span "Pre-Owned 2024 INEOS Grenadier Fieldmaster Edition" at bounding box center [332, 214] width 198 height 44
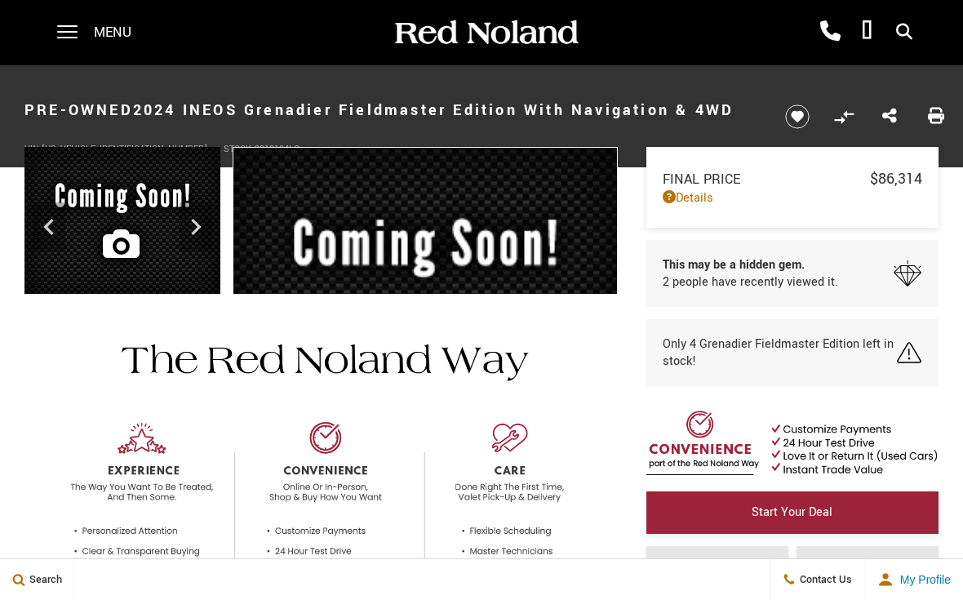
click at [769, 288] on span "2 people have recently viewed it." at bounding box center [750, 281] width 175 height 17
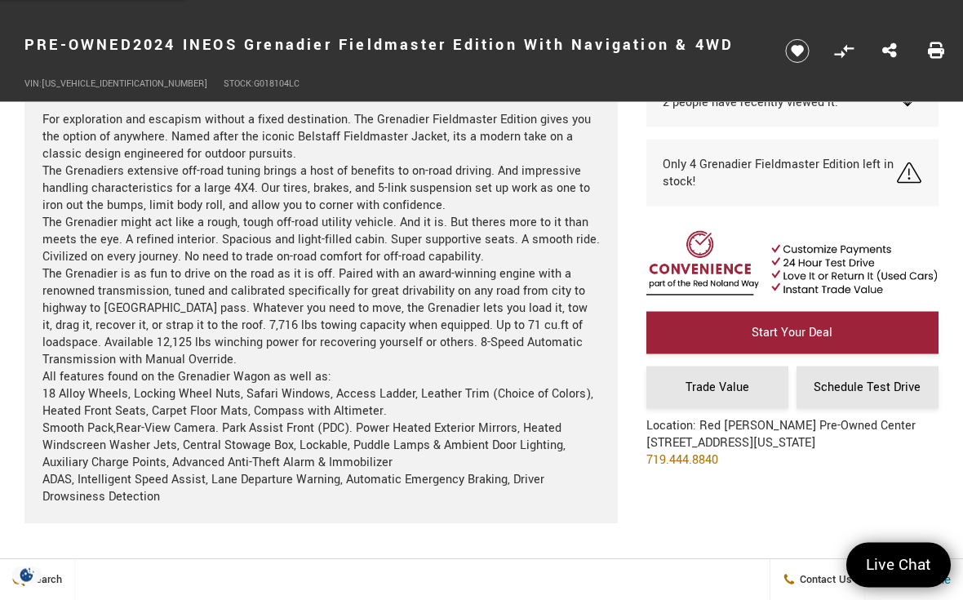
scroll to position [1563, 0]
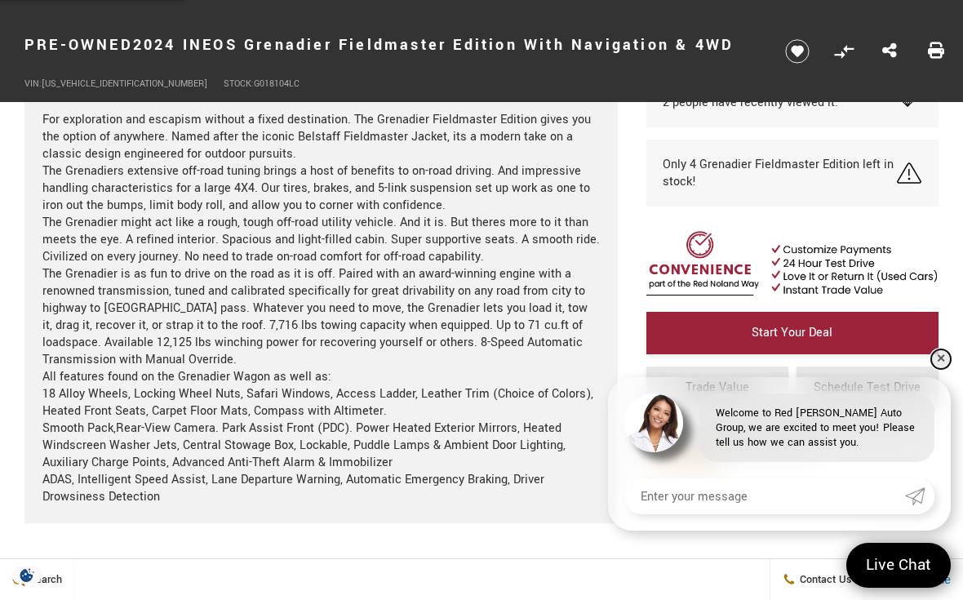
click at [934, 369] on link "✕" at bounding box center [941, 359] width 20 height 20
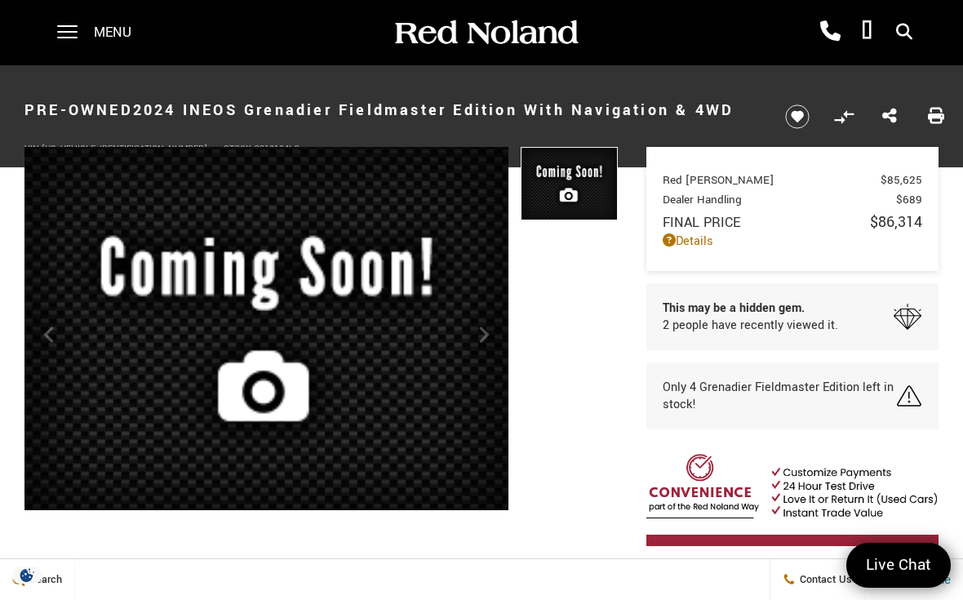
scroll to position [0, 0]
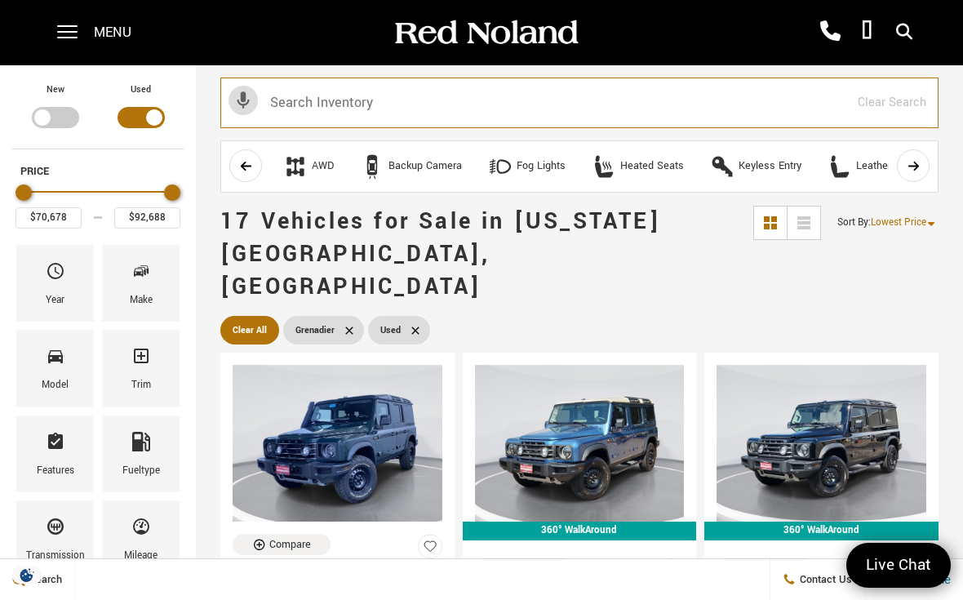
click at [607, 109] on input "text" at bounding box center [579, 103] width 718 height 51
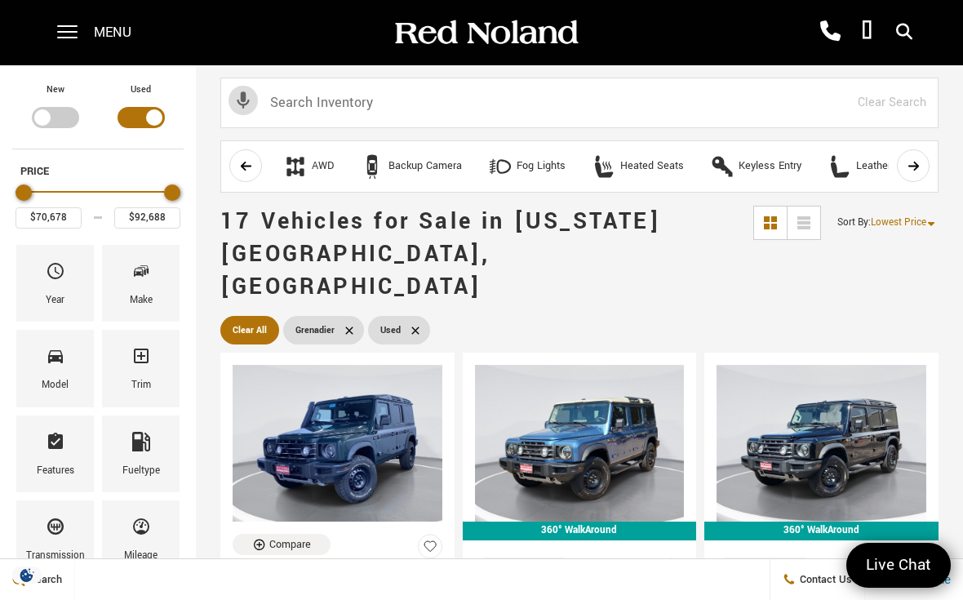
click at [37, 124] on div "Filter by Vehicle Type" at bounding box center [55, 117] width 47 height 21
click at [43, 116] on div "Filter by Vehicle Type" at bounding box center [55, 117] width 47 height 21
click at [53, 122] on div "Filter by Vehicle Type" at bounding box center [55, 117] width 47 height 21
type input "$99,640"
click at [148, 126] on div "Filter by Vehicle Type" at bounding box center [141, 117] width 47 height 21
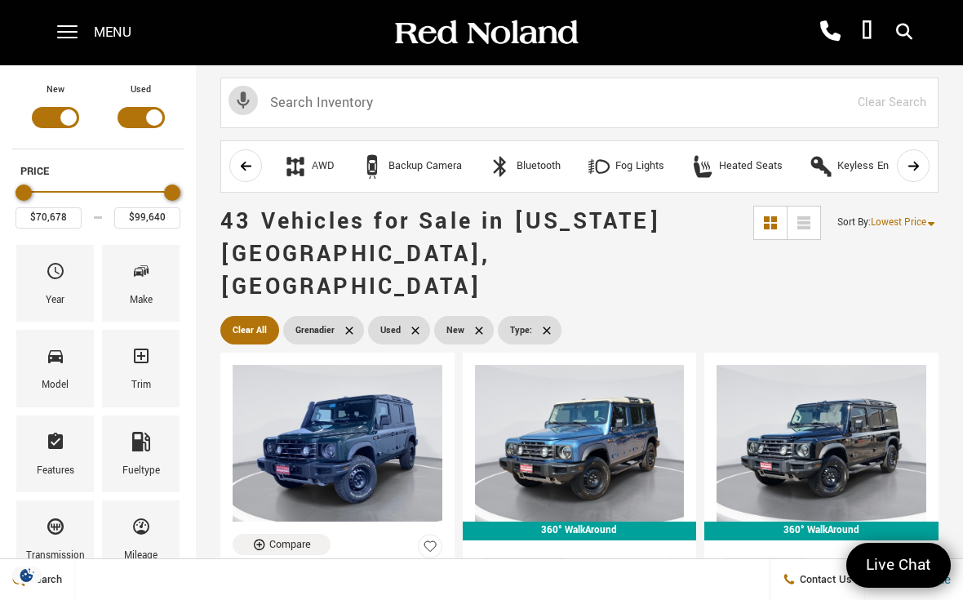
type input "$78,663"
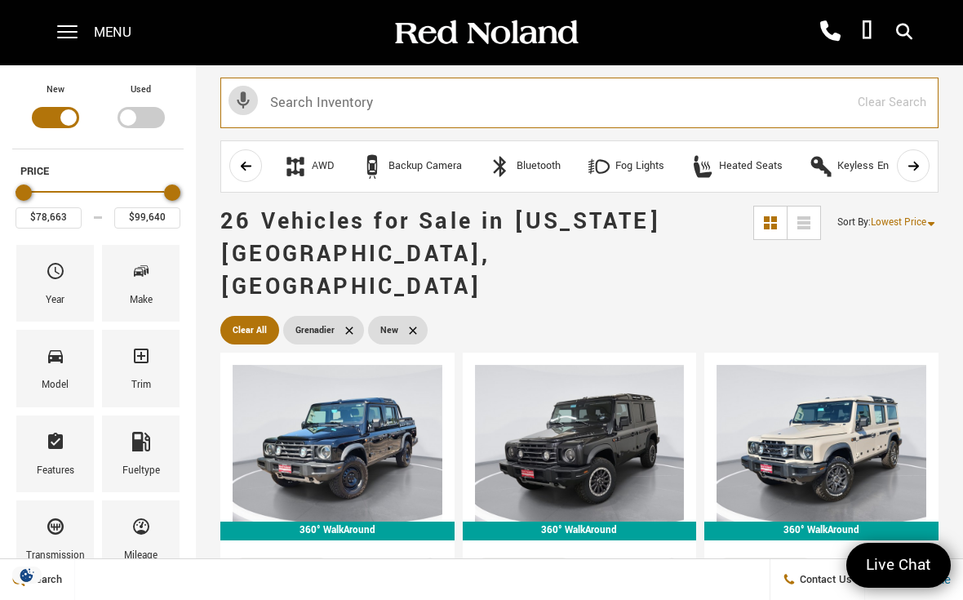
click at [599, 127] on input "text" at bounding box center [579, 103] width 718 height 51
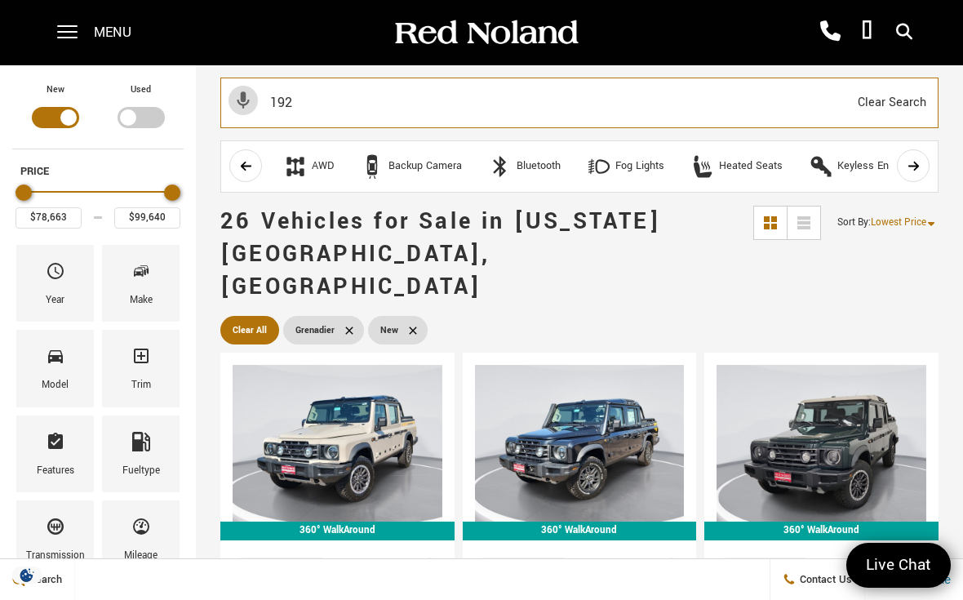
type input "1924"
type input "$83,343"
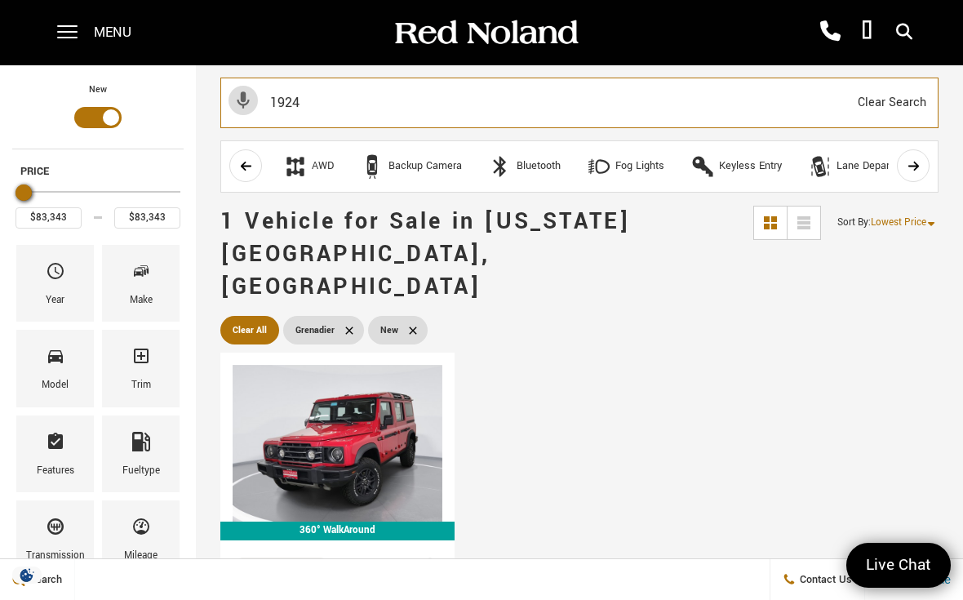
type input "1924"
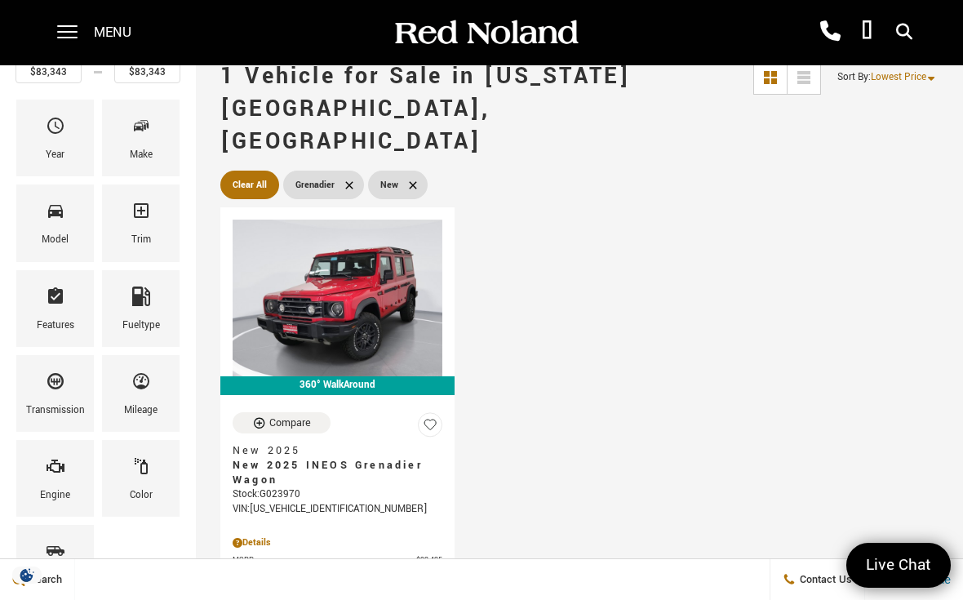
scroll to position [127, 0]
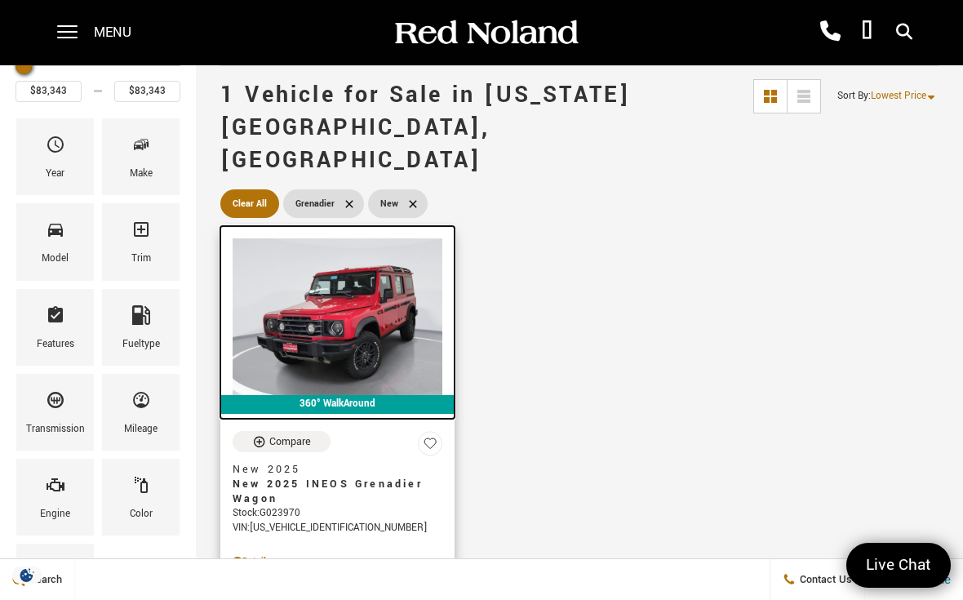
click at [278, 307] on img at bounding box center [338, 316] width 210 height 157
click at [288, 309] on img at bounding box center [338, 316] width 210 height 157
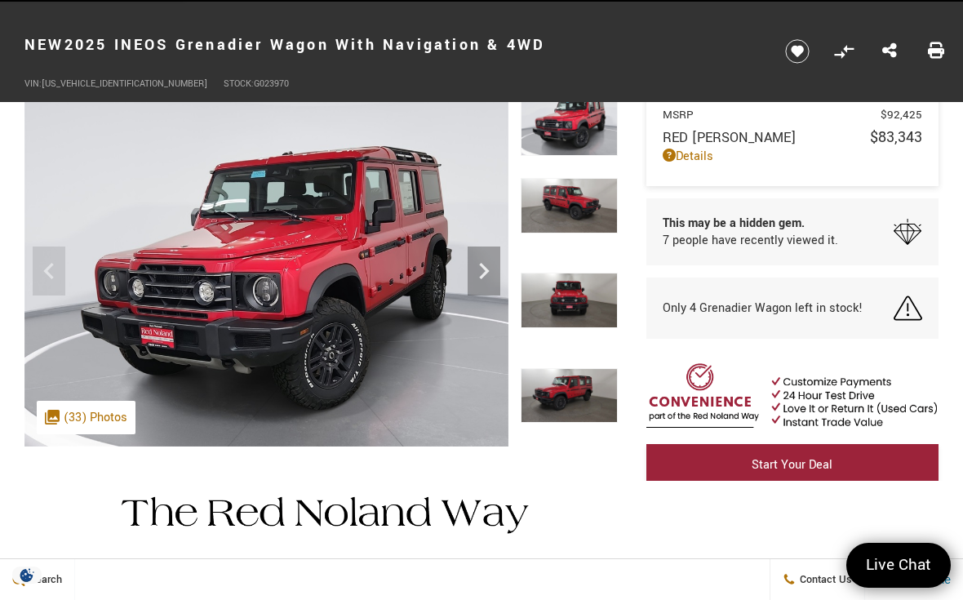
scroll to position [68, 0]
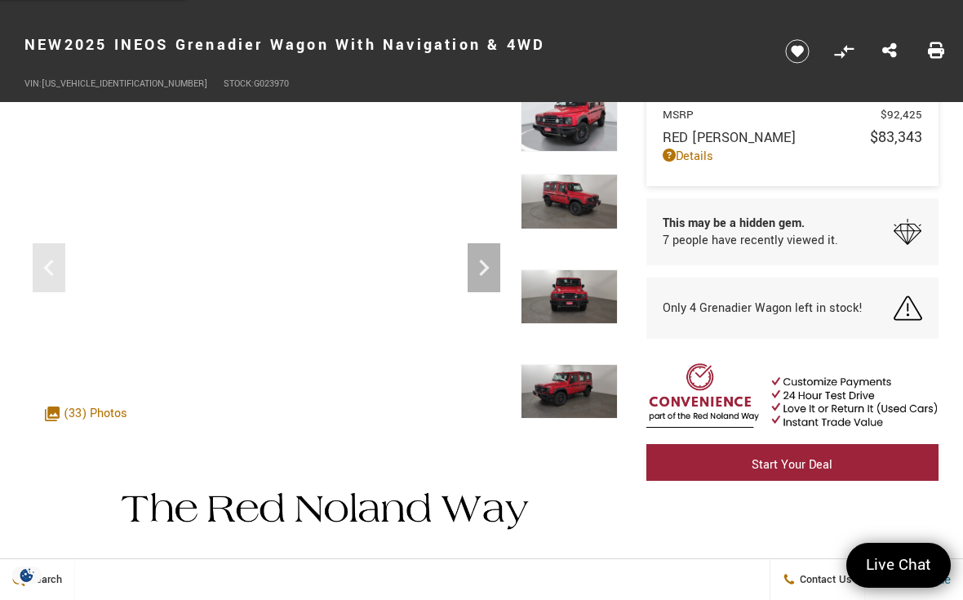
click at [585, 127] on img at bounding box center [569, 115] width 97 height 73
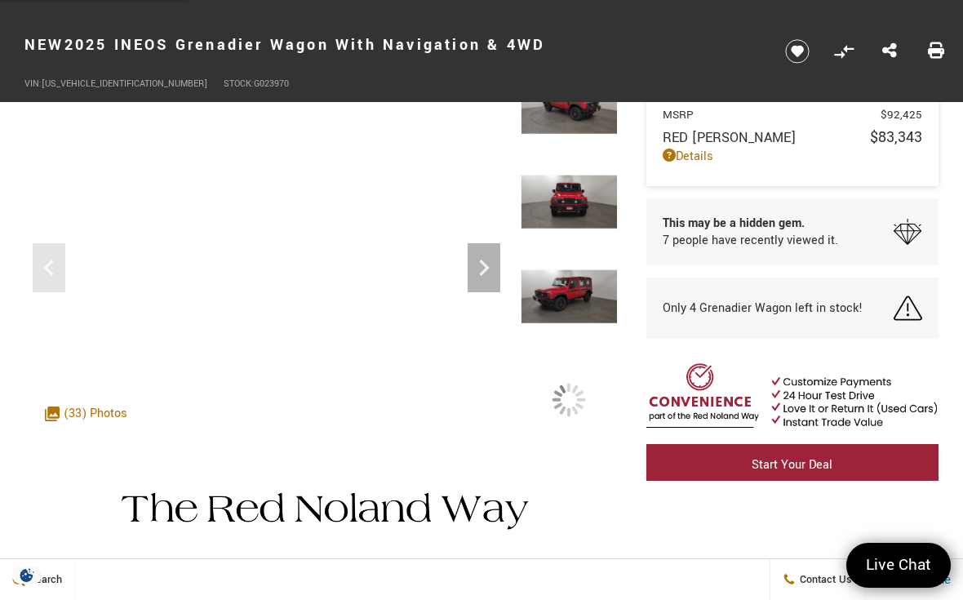
click at [581, 152] on div at bounding box center [569, 115] width 97 height 73
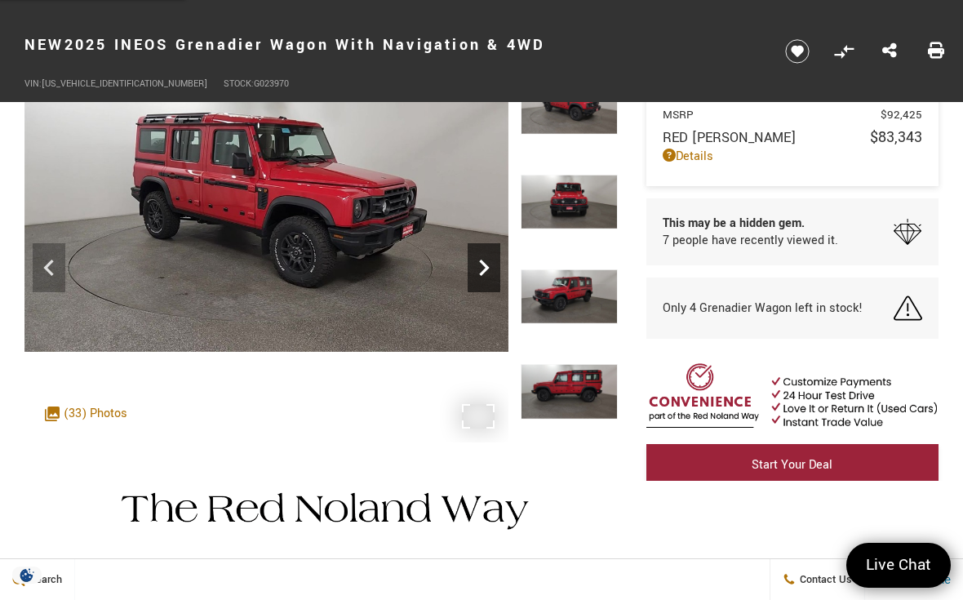
click at [489, 260] on icon "Next" at bounding box center [484, 267] width 33 height 33
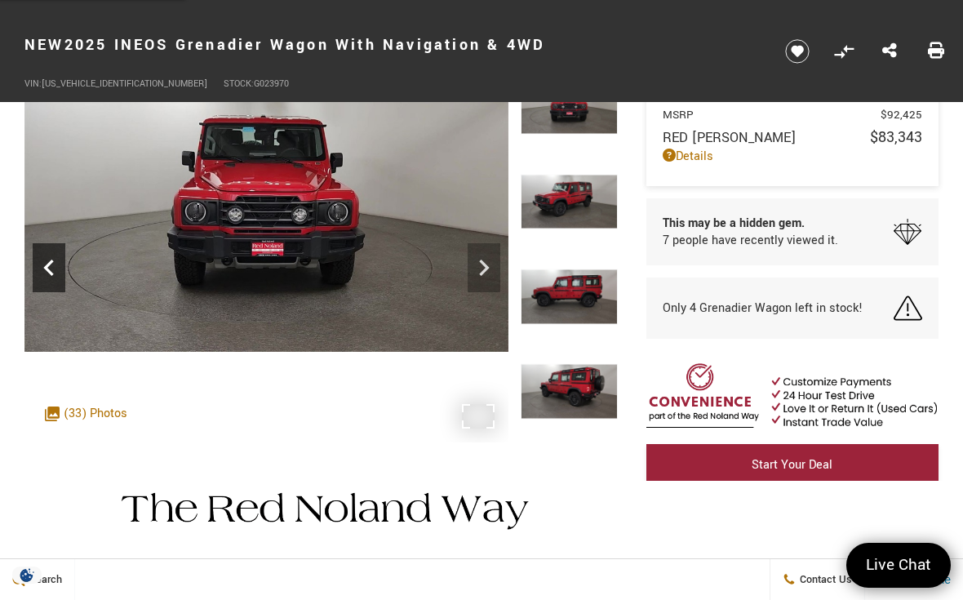
click at [47, 257] on icon "Previous" at bounding box center [49, 267] width 33 height 33
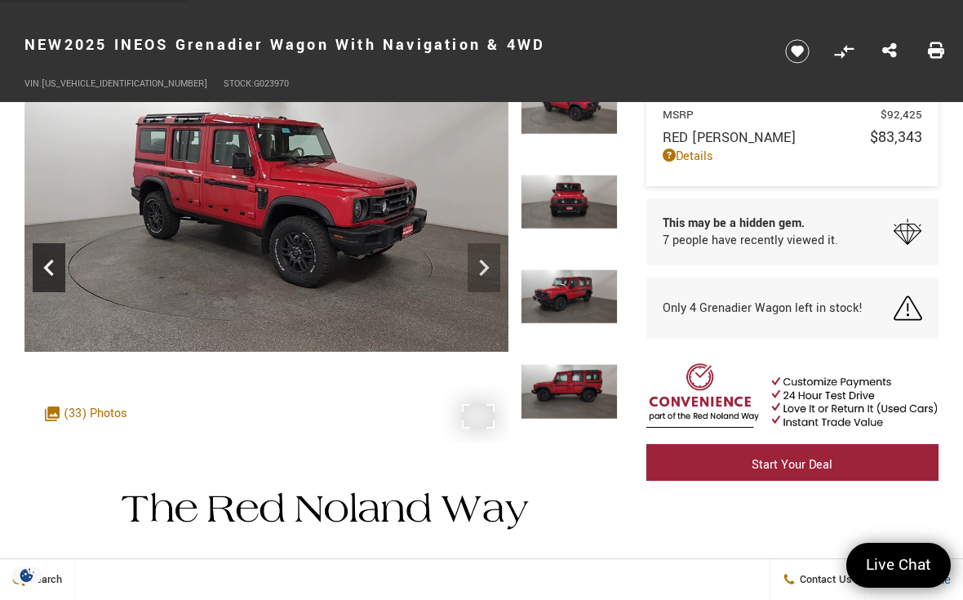
click at [56, 260] on icon "Previous" at bounding box center [49, 267] width 33 height 33
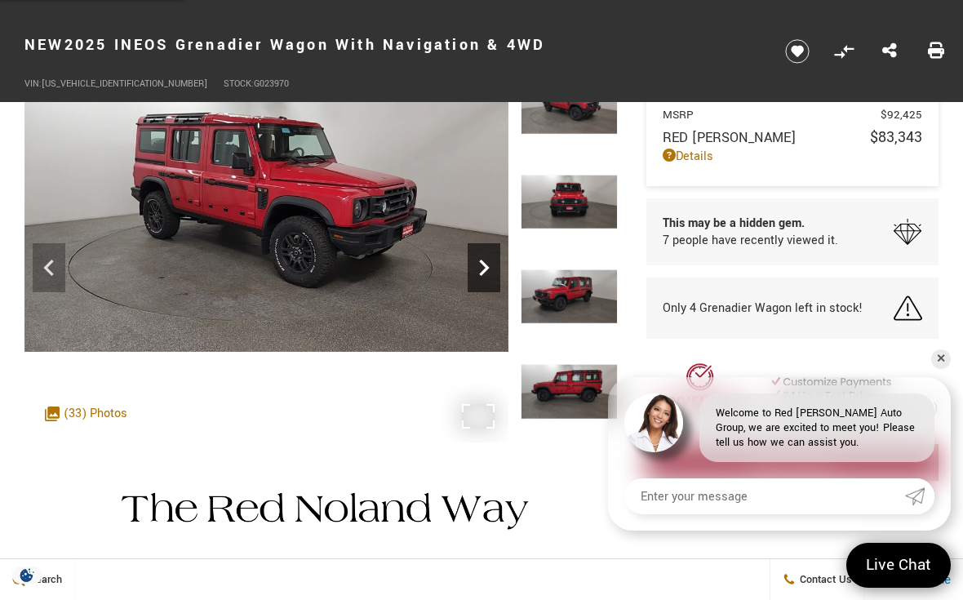
click at [490, 266] on icon "Next" at bounding box center [484, 267] width 33 height 33
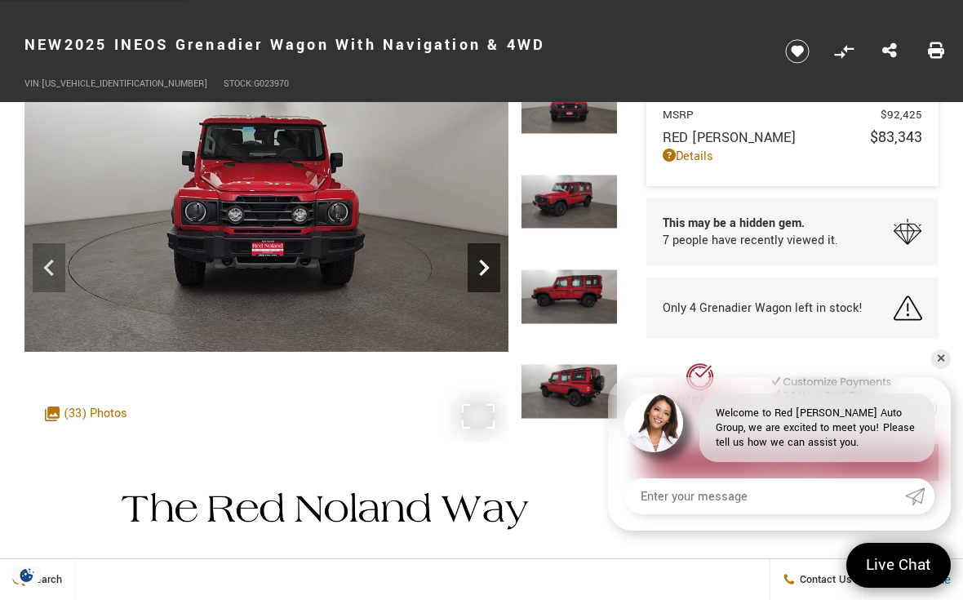
click at [482, 265] on icon "Next" at bounding box center [484, 267] width 33 height 33
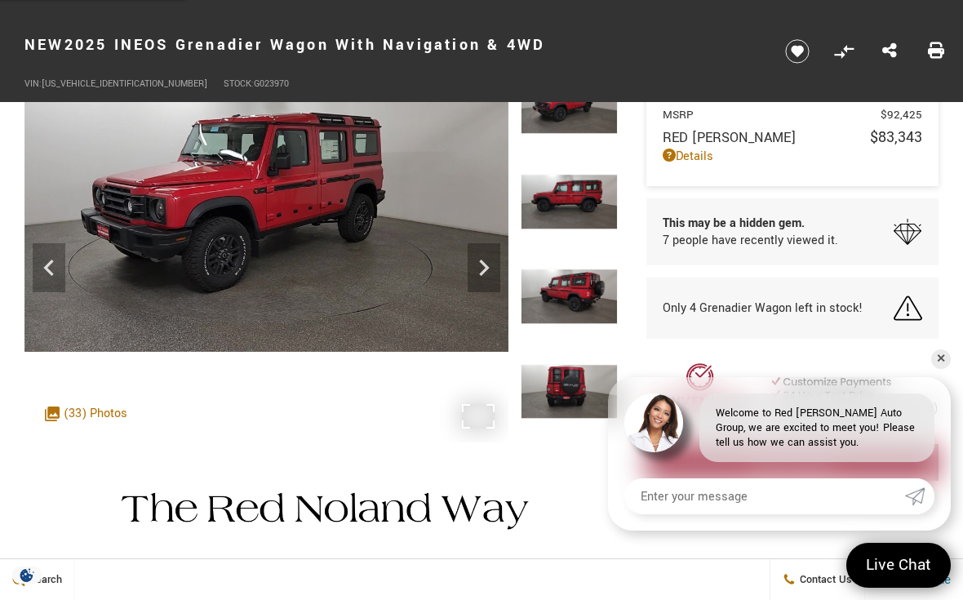
click at [213, 236] on img at bounding box center [266, 215] width 484 height 273
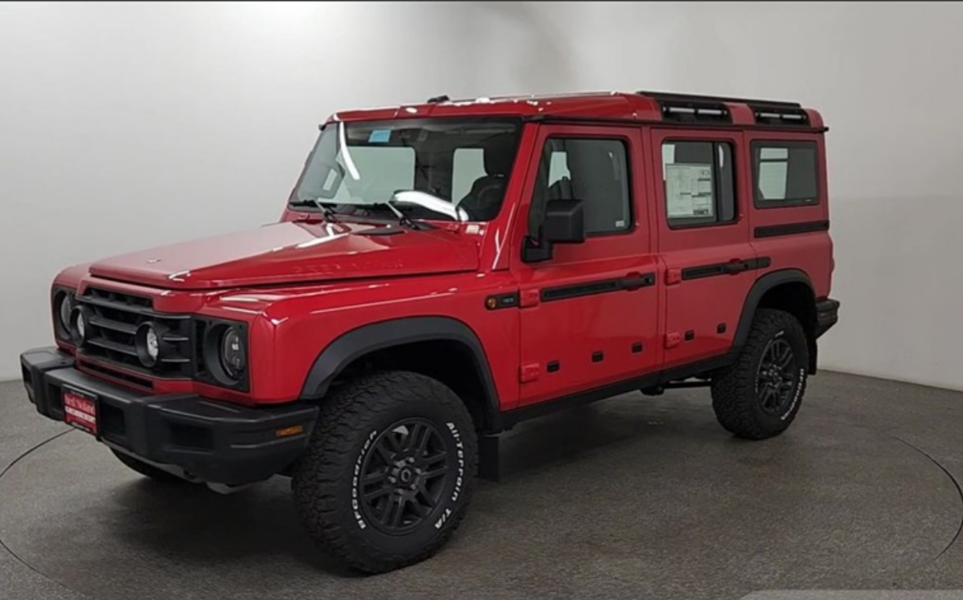
scroll to position [38, 0]
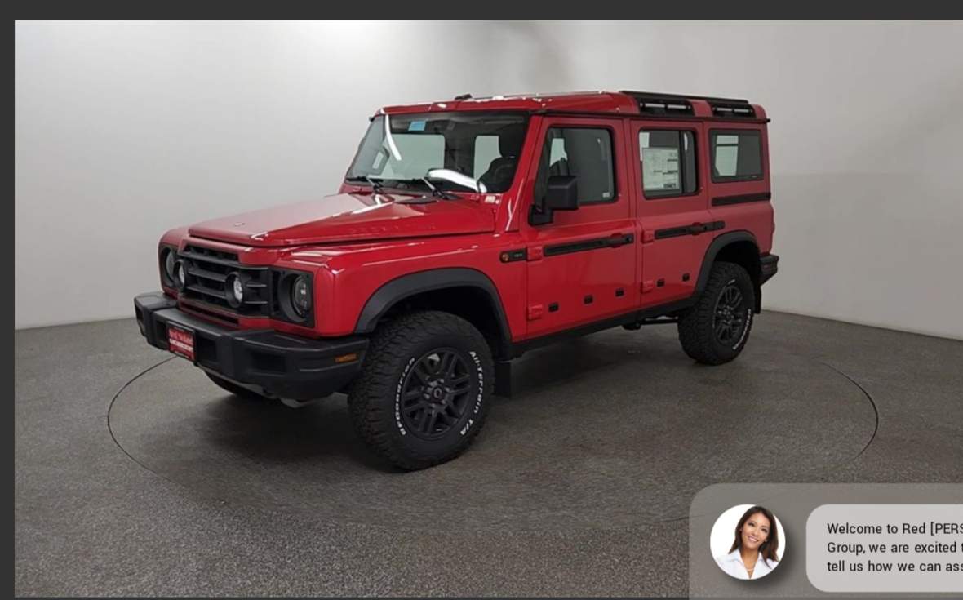
click at [82, 270] on img at bounding box center [482, 240] width 800 height 457
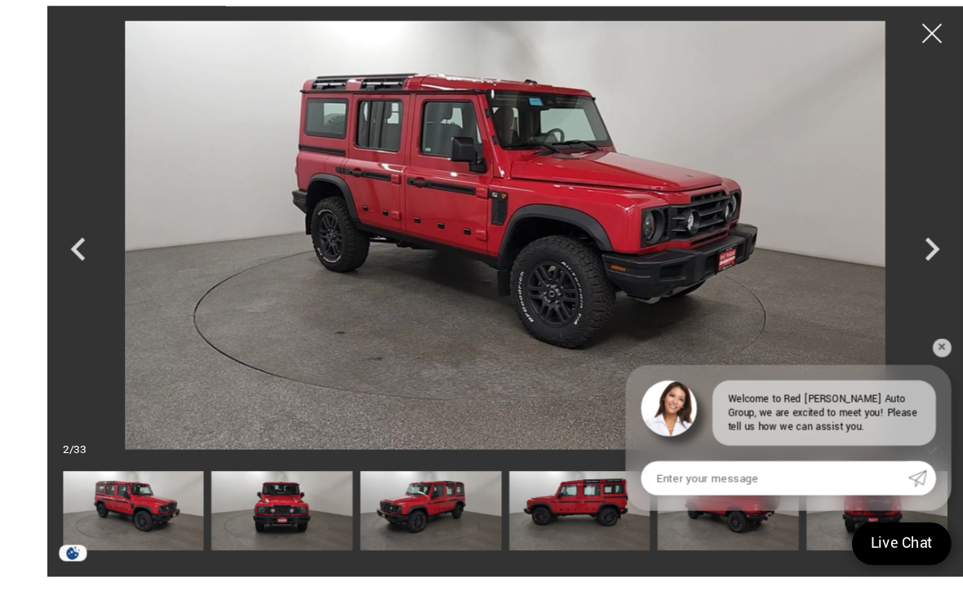
scroll to position [4, 0]
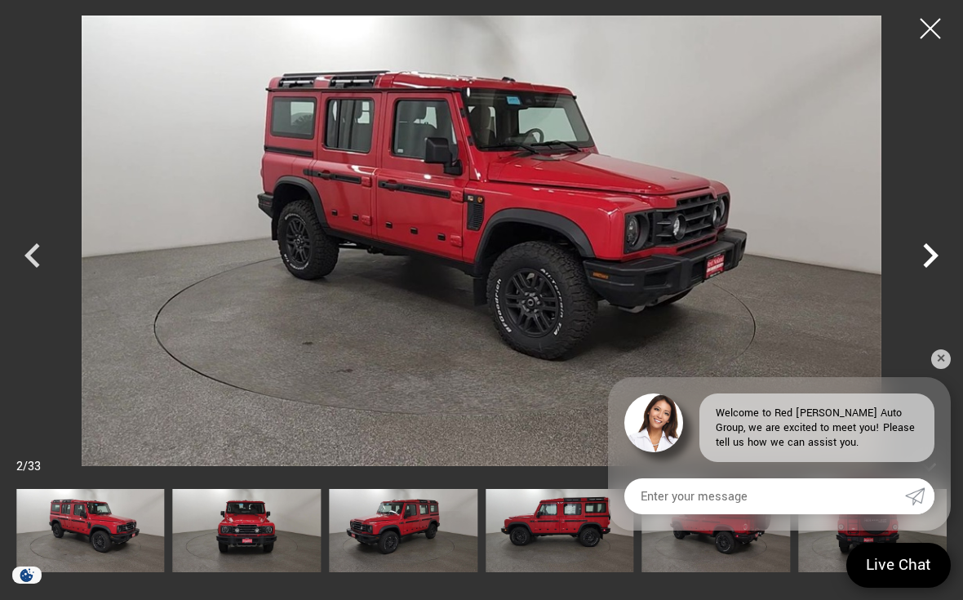
click at [913, 254] on icon "Next" at bounding box center [930, 255] width 49 height 49
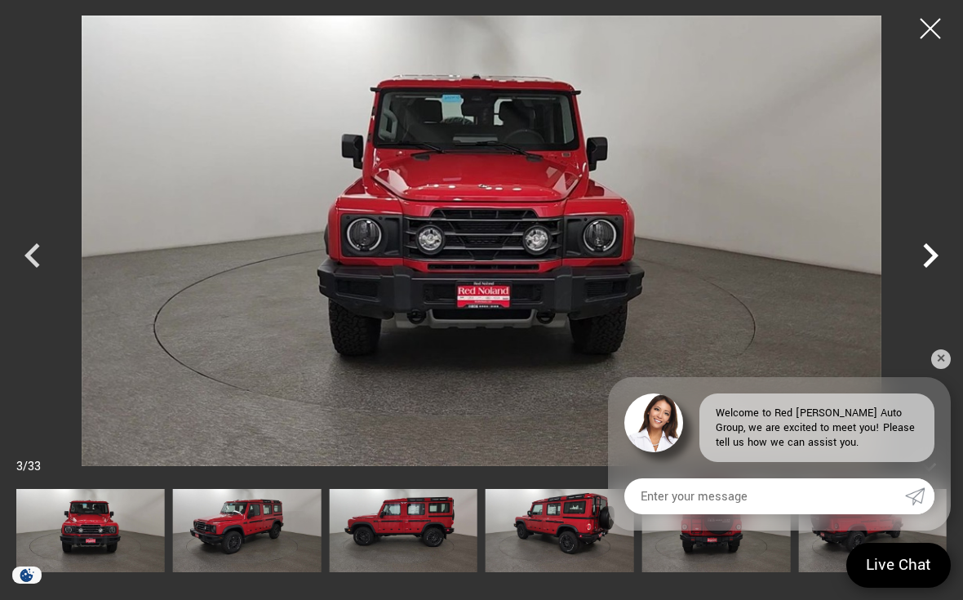
click at [906, 248] on icon "Next" at bounding box center [930, 255] width 49 height 49
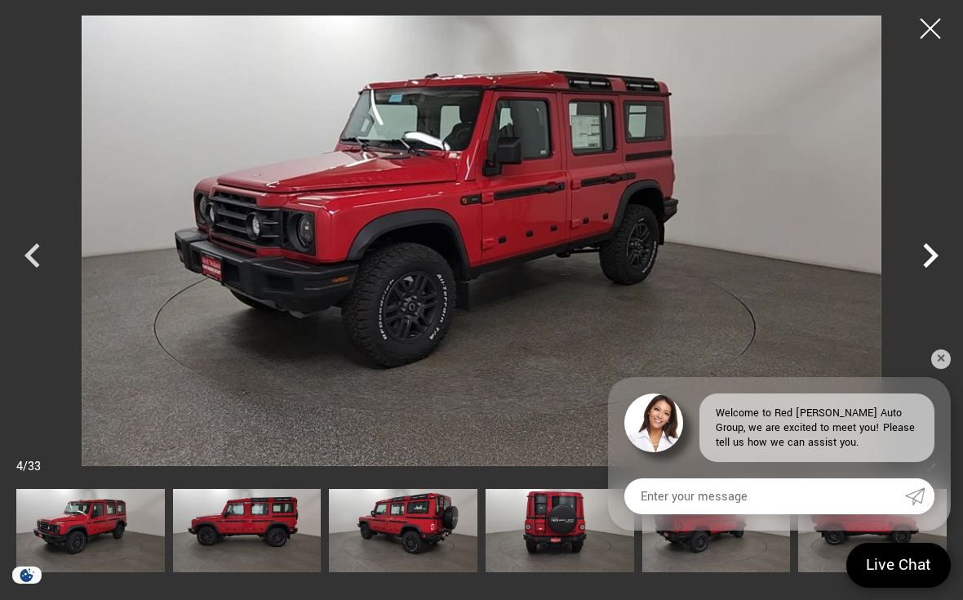
click at [908, 245] on icon "Next" at bounding box center [930, 255] width 49 height 49
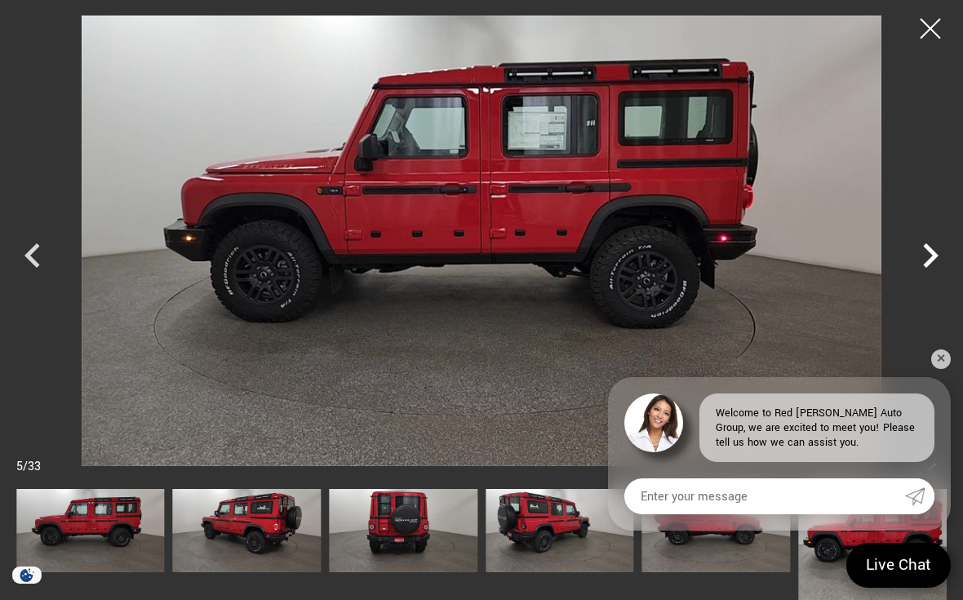
click at [906, 235] on icon "Next" at bounding box center [930, 255] width 49 height 49
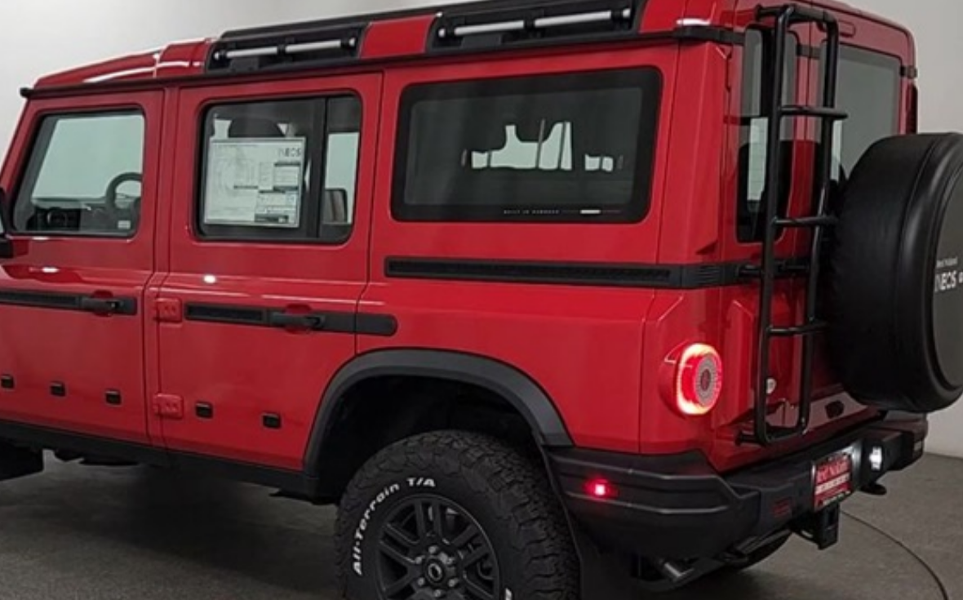
scroll to position [0, 0]
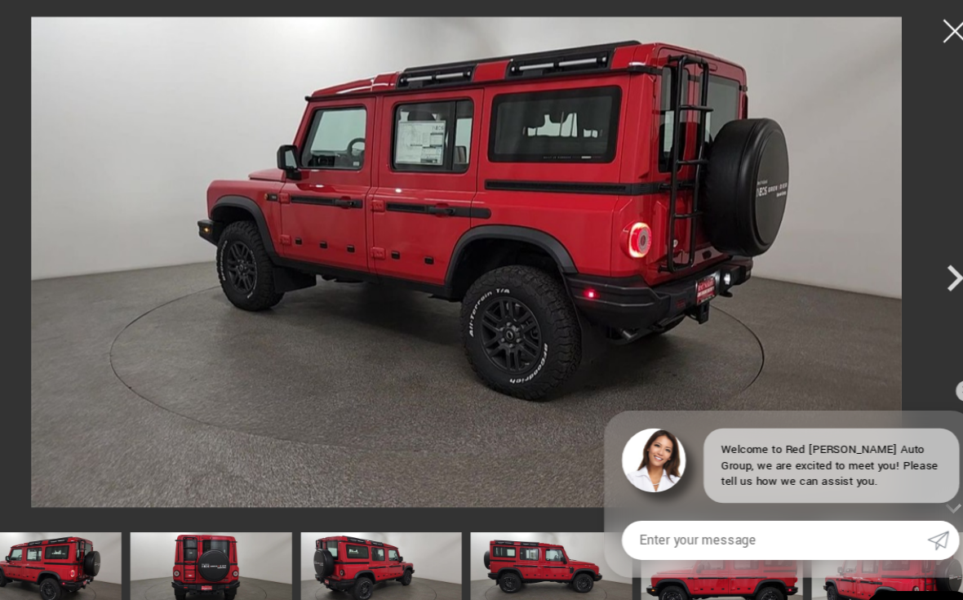
click at [909, 40] on div at bounding box center [930, 28] width 43 height 43
